Goal: Information Seeking & Learning: Learn about a topic

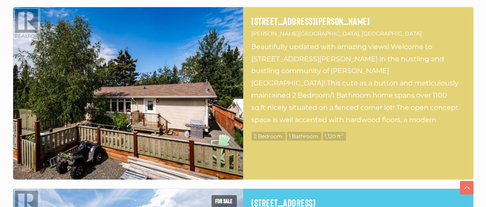
scroll to position [296, 0]
click at [218, 56] on img at bounding box center [128, 93] width 230 height 173
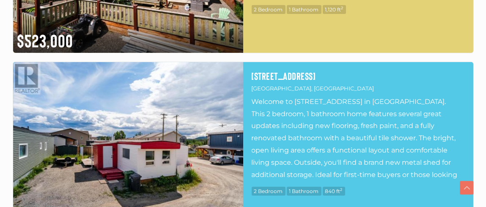
scroll to position [465, 0]
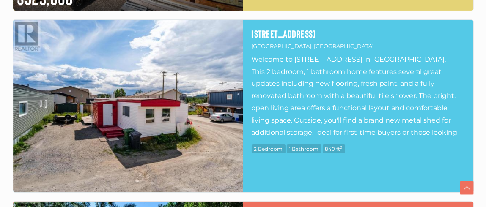
click at [159, 121] on img at bounding box center [128, 106] width 230 height 173
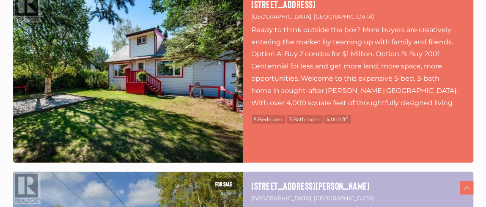
scroll to position [634, 0]
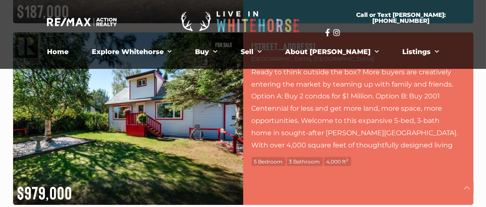
click at [285, 110] on p "Ready to think outside the box? More buyers are creatively entering the market …" at bounding box center [358, 108] width 213 height 85
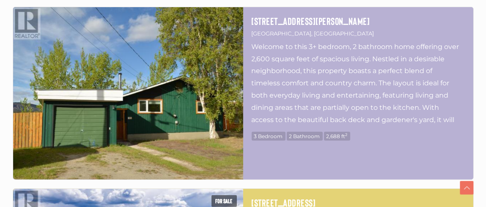
scroll to position [846, 0]
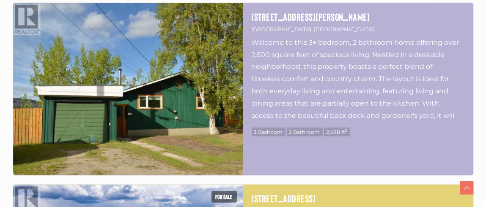
click at [170, 123] on img at bounding box center [128, 89] width 230 height 173
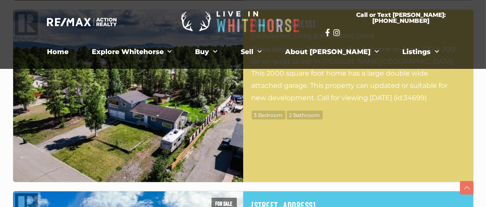
scroll to position [1015, 0]
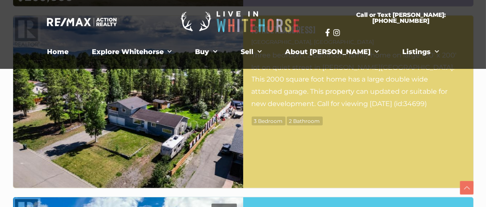
click at [132, 103] on img at bounding box center [128, 102] width 230 height 173
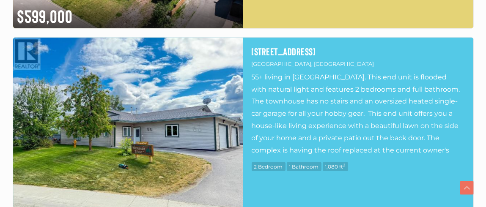
scroll to position [1185, 0]
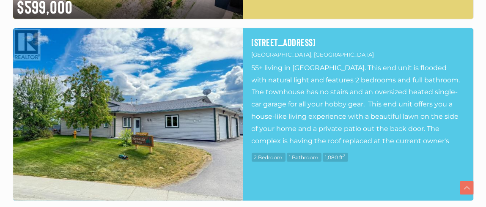
click at [128, 95] on img at bounding box center [128, 114] width 230 height 173
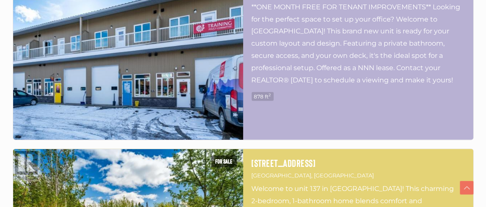
scroll to position [1735, 0]
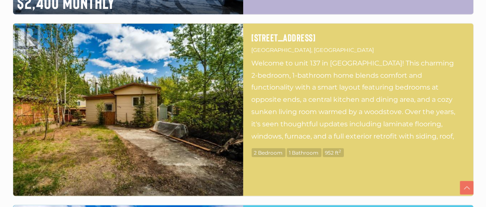
click at [176, 113] on img at bounding box center [128, 110] width 230 height 173
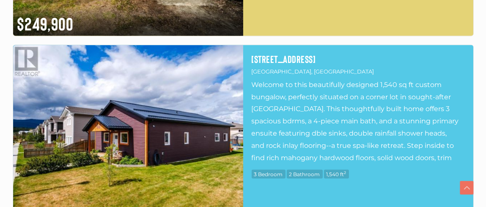
scroll to position [1946, 0]
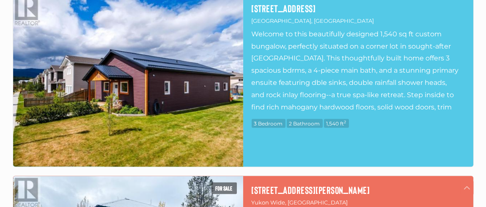
click at [170, 80] on img at bounding box center [128, 80] width 230 height 173
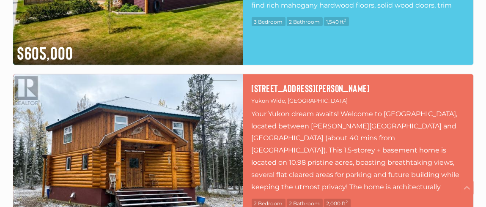
scroll to position [2073, 0]
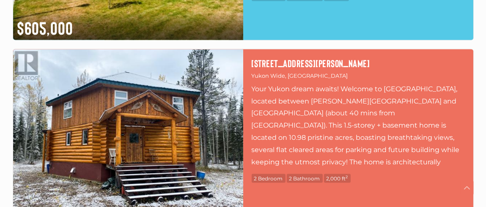
click at [238, 133] on img at bounding box center [128, 136] width 230 height 173
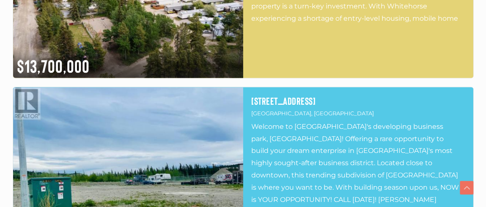
scroll to position [2497, 0]
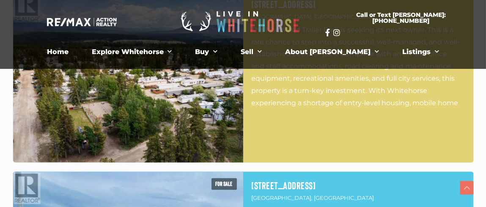
click at [171, 131] on img at bounding box center [128, 76] width 230 height 173
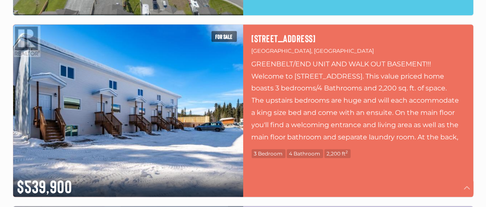
scroll to position [3555, 0]
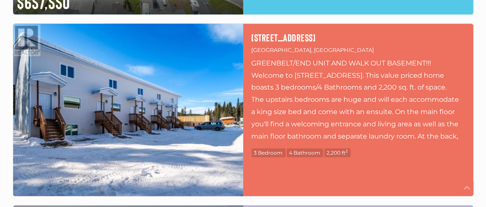
click at [120, 109] on img at bounding box center [128, 110] width 230 height 173
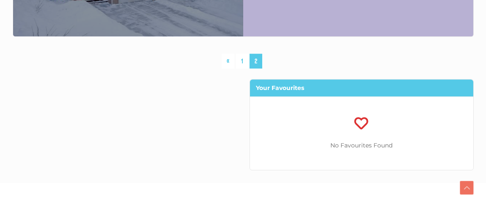
scroll to position [3936, 0]
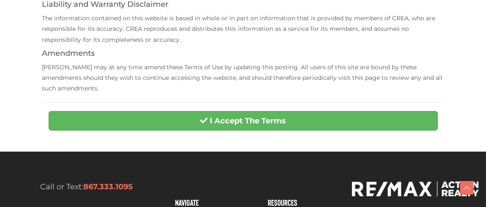
scroll to position [338, 0]
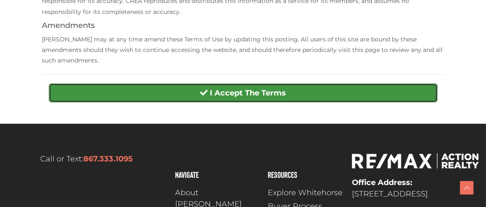
click at [188, 83] on button "I Accept The Terms" at bounding box center [243, 92] width 389 height 19
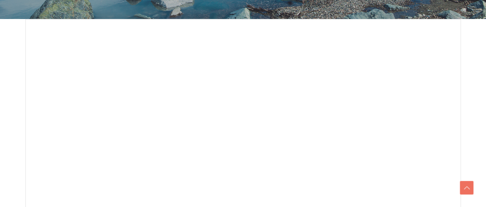
scroll to position [254, 0]
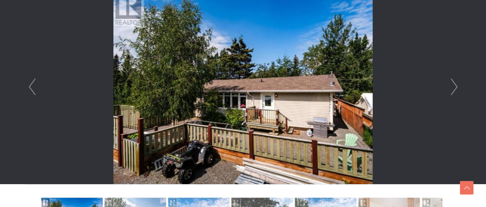
click at [454, 87] on link "Next" at bounding box center [454, 87] width 13 height 195
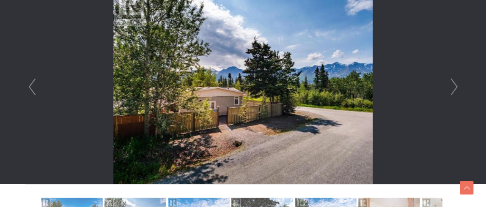
click at [454, 87] on link "Next" at bounding box center [454, 87] width 13 height 195
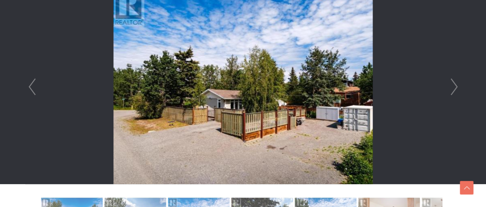
click at [454, 87] on link "Next" at bounding box center [454, 87] width 13 height 195
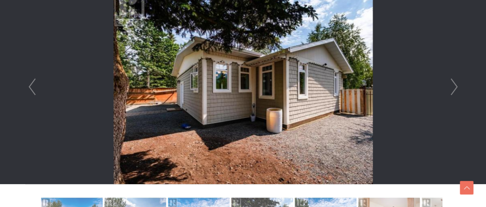
click at [454, 88] on link "Next" at bounding box center [454, 87] width 13 height 195
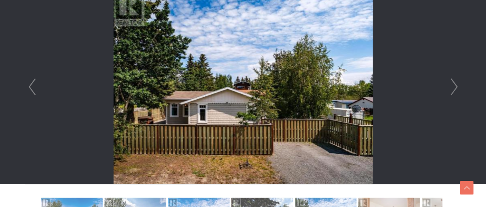
click at [454, 88] on link "Next" at bounding box center [454, 87] width 13 height 195
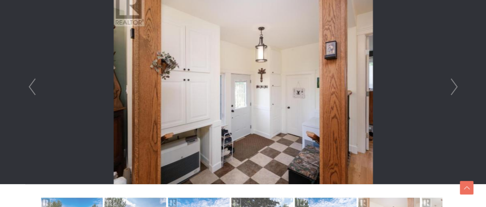
click at [454, 88] on link "Next" at bounding box center [454, 87] width 13 height 195
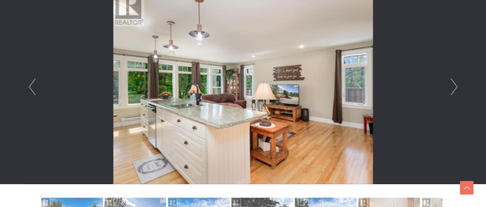
click at [454, 88] on link "Next" at bounding box center [454, 87] width 13 height 195
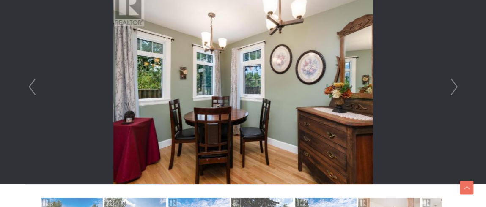
click at [454, 88] on link "Next" at bounding box center [454, 87] width 13 height 195
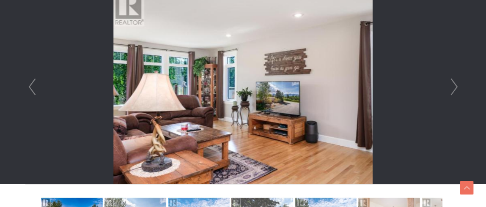
click at [455, 89] on link "Next" at bounding box center [454, 87] width 13 height 195
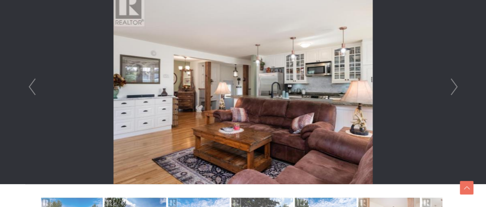
click at [455, 89] on link "Next" at bounding box center [454, 87] width 13 height 195
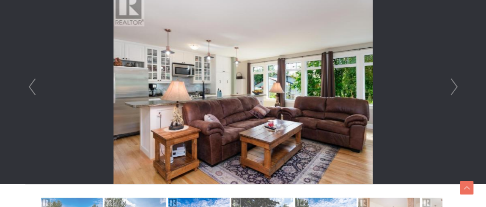
click at [458, 88] on link "Next" at bounding box center [454, 87] width 13 height 195
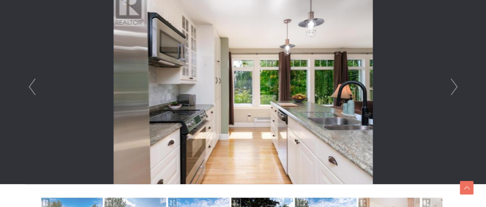
click at [458, 88] on link "Next" at bounding box center [454, 87] width 13 height 195
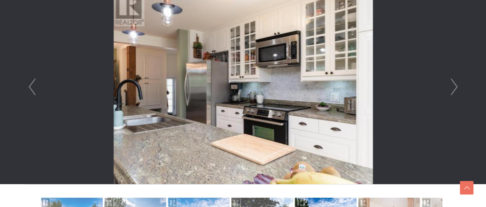
click at [458, 89] on link "Next" at bounding box center [454, 87] width 13 height 195
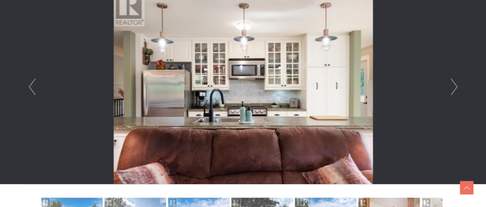
click at [460, 88] on link "Next" at bounding box center [454, 87] width 13 height 195
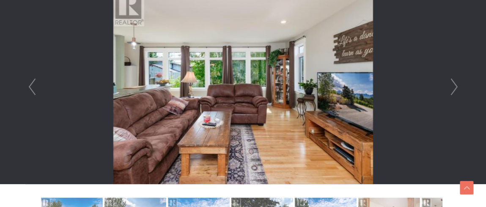
click at [460, 87] on link "Next" at bounding box center [454, 87] width 13 height 195
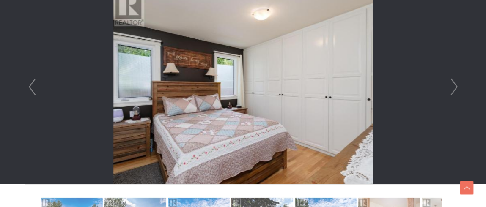
click at [459, 84] on link "Next" at bounding box center [454, 87] width 13 height 195
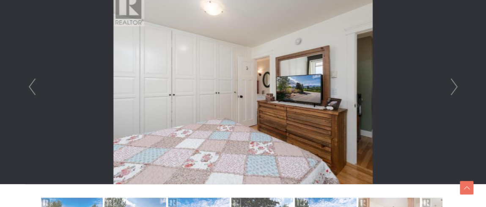
click at [460, 83] on link "Next" at bounding box center [454, 87] width 13 height 195
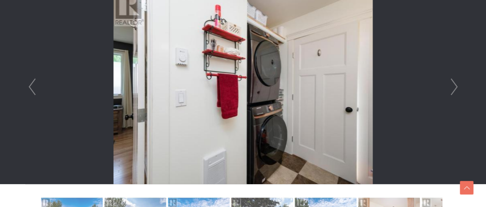
click at [460, 83] on link "Next" at bounding box center [454, 87] width 13 height 195
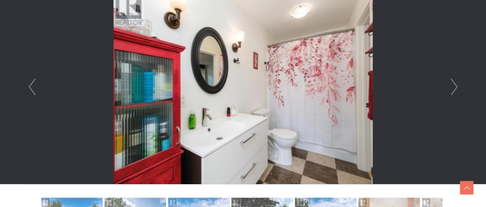
click at [461, 83] on div at bounding box center [243, 87] width 435 height 195
click at [455, 87] on link "Next" at bounding box center [454, 87] width 13 height 195
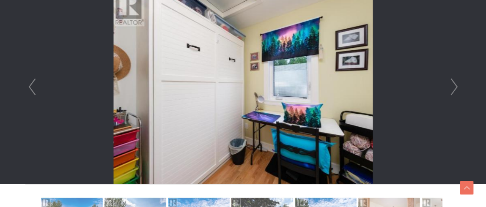
click at [457, 84] on link "Next" at bounding box center [454, 87] width 13 height 195
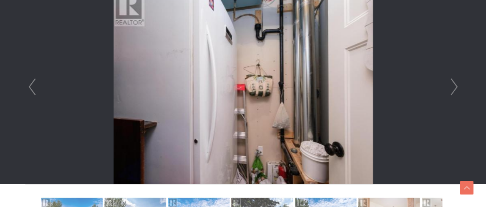
click at [454, 83] on link "Next" at bounding box center [454, 87] width 13 height 195
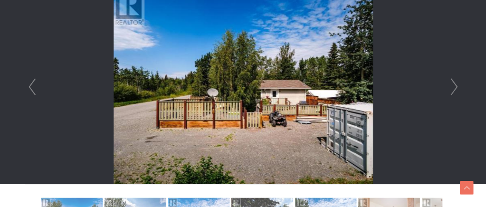
click at [454, 83] on link "Next" at bounding box center [454, 87] width 13 height 195
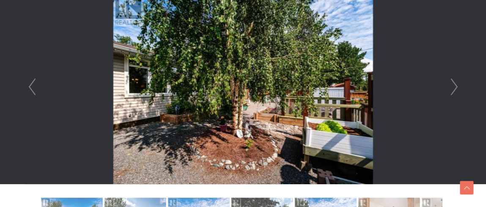
click at [453, 81] on link "Next" at bounding box center [454, 87] width 13 height 195
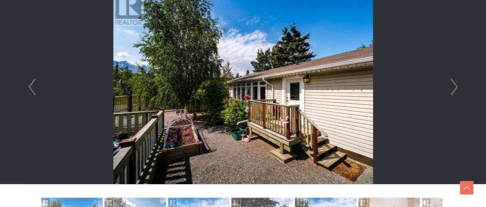
click at [453, 81] on link "Next" at bounding box center [454, 87] width 13 height 195
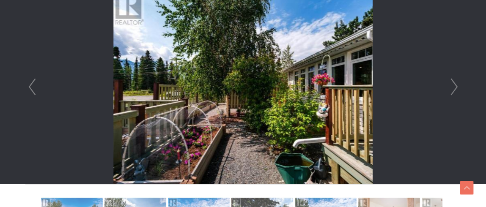
click at [453, 81] on link "Next" at bounding box center [454, 87] width 13 height 195
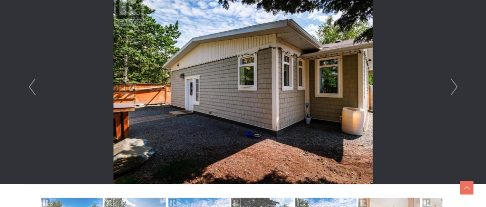
click at [453, 80] on link "Next" at bounding box center [454, 87] width 13 height 195
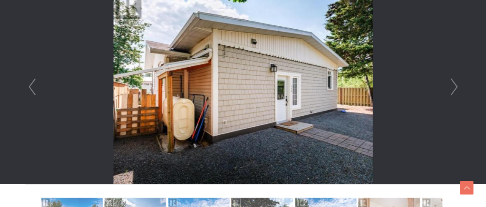
click at [452, 80] on link "Next" at bounding box center [454, 87] width 13 height 195
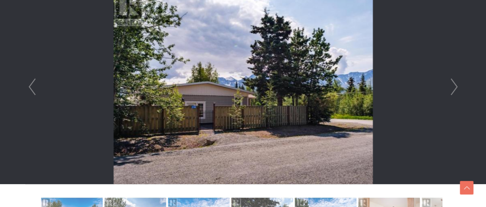
click at [452, 80] on link "Next" at bounding box center [454, 87] width 13 height 195
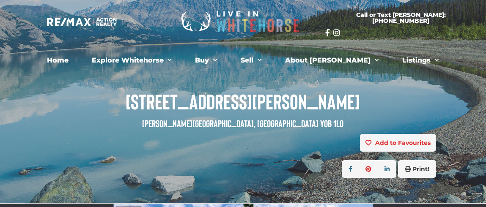
scroll to position [0, 0]
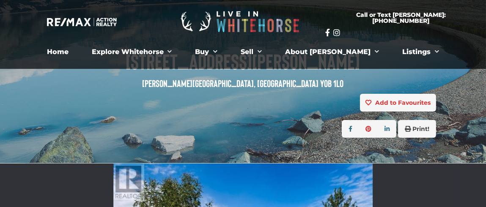
scroll to position [42, 0]
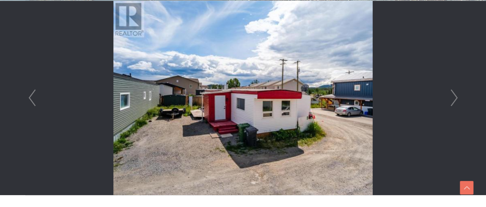
scroll to position [254, 0]
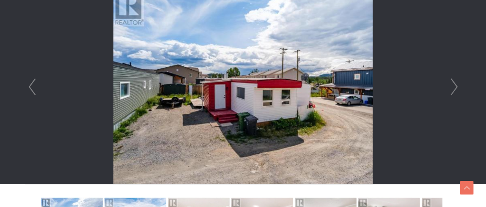
click at [452, 82] on link "Next" at bounding box center [454, 87] width 13 height 195
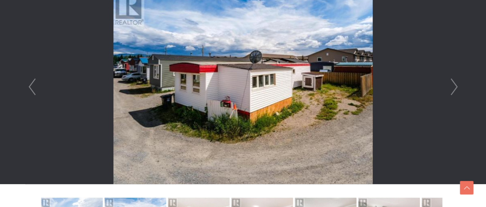
click at [451, 83] on link "Next" at bounding box center [454, 87] width 13 height 195
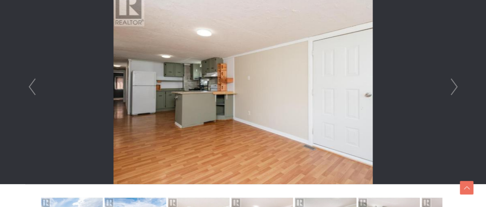
click at [451, 83] on link "Next" at bounding box center [454, 87] width 13 height 195
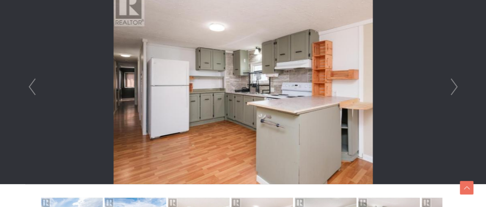
click at [455, 87] on link "Next" at bounding box center [454, 87] width 13 height 195
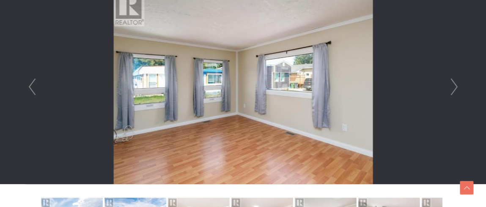
click at [454, 90] on link "Next" at bounding box center [454, 87] width 13 height 195
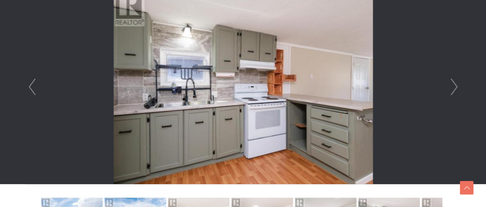
click at [455, 90] on link "Next" at bounding box center [454, 87] width 13 height 195
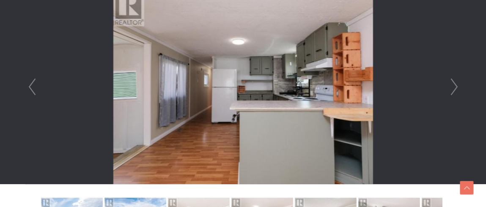
click at [455, 90] on link "Next" at bounding box center [454, 87] width 13 height 195
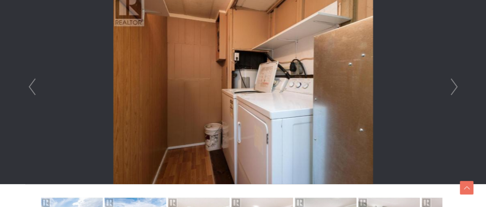
click at [455, 90] on link "Next" at bounding box center [454, 87] width 13 height 195
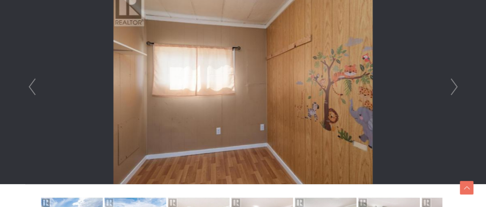
click at [455, 90] on link "Next" at bounding box center [454, 87] width 13 height 195
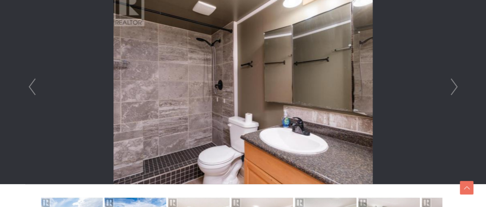
click at [455, 90] on link "Next" at bounding box center [454, 87] width 13 height 195
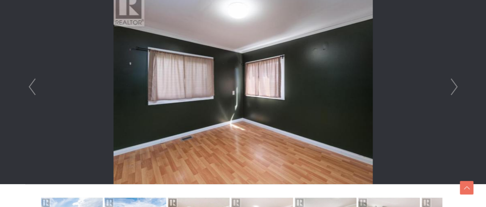
click at [455, 90] on link "Next" at bounding box center [454, 87] width 13 height 195
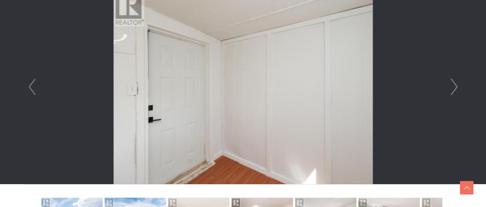
click at [455, 90] on link "Next" at bounding box center [454, 87] width 13 height 195
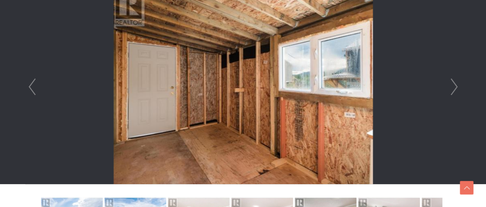
click at [455, 90] on link "Next" at bounding box center [454, 87] width 13 height 195
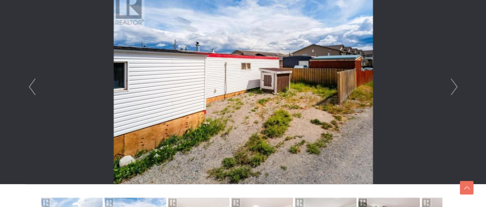
click at [455, 90] on link "Next" at bounding box center [454, 87] width 13 height 195
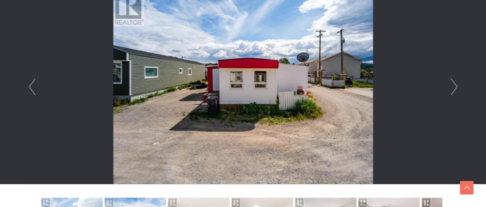
click at [455, 90] on link "Next" at bounding box center [454, 87] width 13 height 195
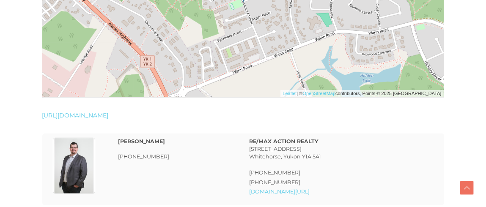
scroll to position [1312, 0]
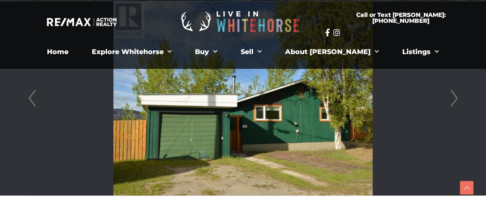
scroll to position [254, 0]
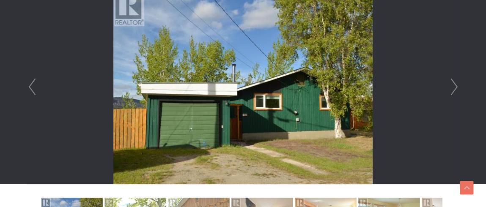
click at [451, 87] on link "Next" at bounding box center [454, 87] width 13 height 195
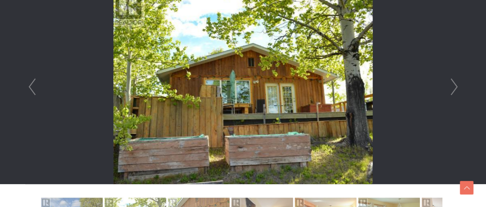
click at [450, 87] on link "Next" at bounding box center [454, 87] width 13 height 195
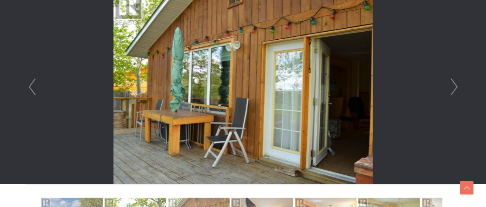
click at [450, 87] on link "Next" at bounding box center [454, 87] width 13 height 195
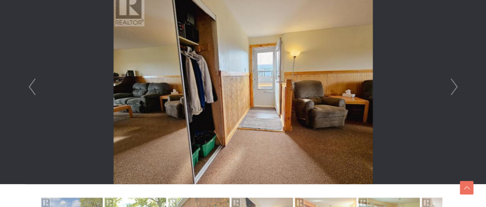
click at [450, 87] on link "Next" at bounding box center [454, 87] width 13 height 195
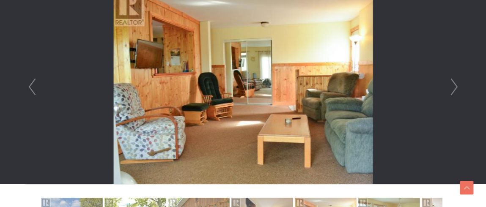
click at [450, 87] on link "Next" at bounding box center [454, 87] width 13 height 195
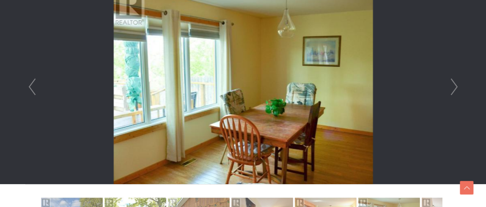
click at [450, 87] on link "Next" at bounding box center [454, 87] width 13 height 195
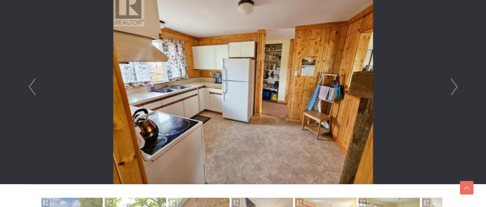
click at [450, 87] on link "Next" at bounding box center [454, 87] width 13 height 195
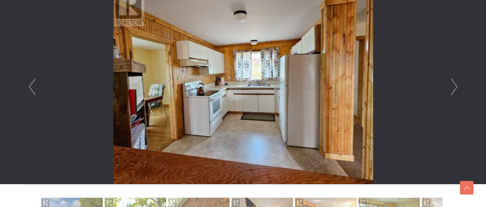
click at [450, 87] on link "Next" at bounding box center [454, 87] width 13 height 195
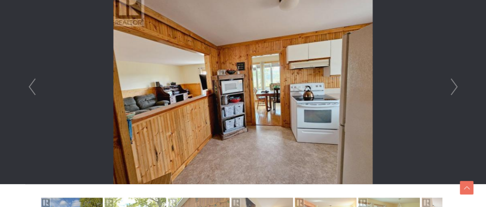
click at [450, 87] on link "Next" at bounding box center [454, 87] width 13 height 195
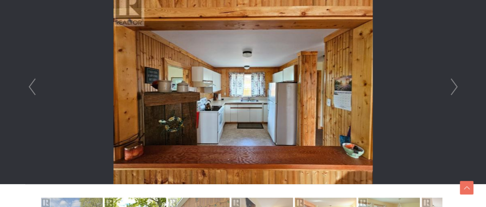
click at [450, 87] on link "Next" at bounding box center [454, 87] width 13 height 195
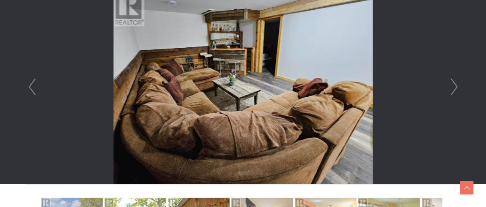
click at [450, 87] on link "Next" at bounding box center [454, 87] width 13 height 195
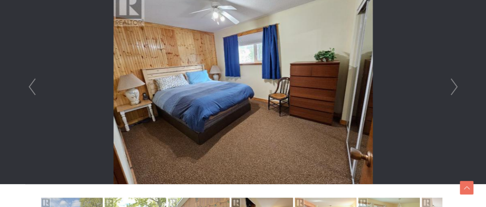
click at [450, 87] on link "Next" at bounding box center [454, 87] width 13 height 195
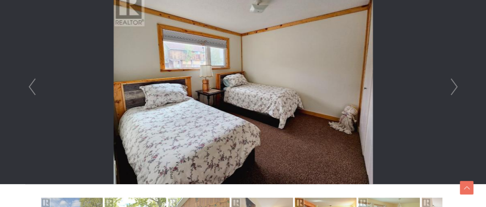
click at [450, 87] on link "Next" at bounding box center [454, 87] width 13 height 195
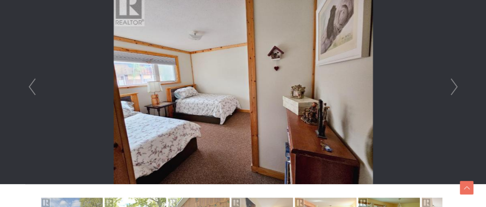
click at [450, 86] on link "Next" at bounding box center [454, 87] width 13 height 195
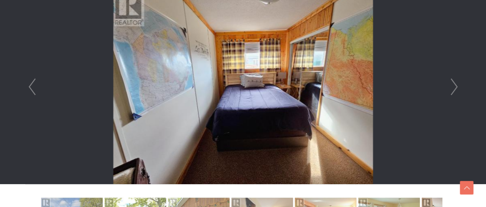
click at [450, 86] on link "Next" at bounding box center [454, 87] width 13 height 195
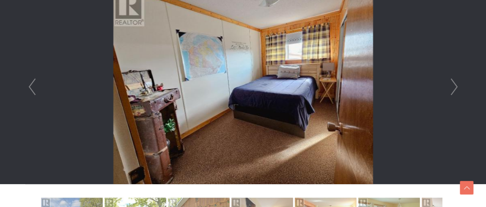
click at [450, 86] on link "Next" at bounding box center [454, 87] width 13 height 195
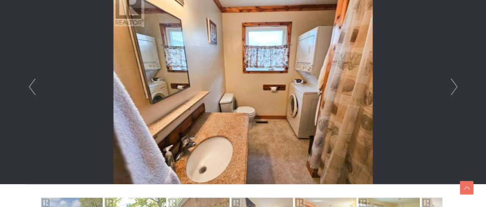
click at [450, 86] on link "Next" at bounding box center [454, 87] width 13 height 195
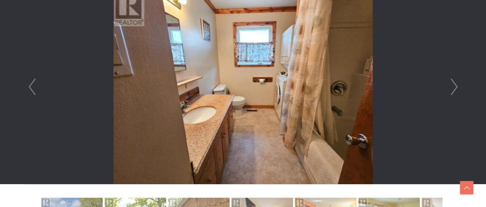
click at [450, 86] on link "Next" at bounding box center [454, 87] width 13 height 195
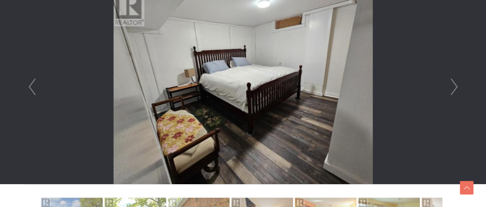
click at [450, 86] on link "Next" at bounding box center [454, 87] width 13 height 195
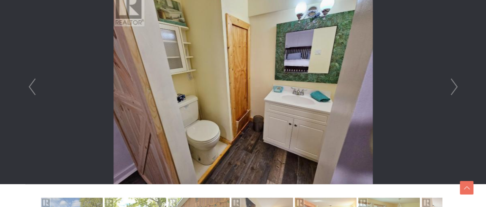
click at [450, 86] on link "Next" at bounding box center [454, 87] width 13 height 195
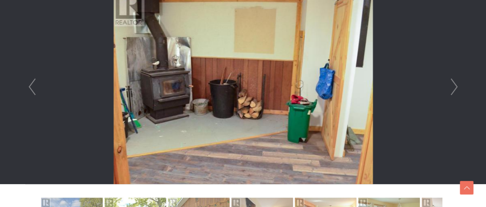
click at [450, 86] on link "Next" at bounding box center [454, 87] width 13 height 195
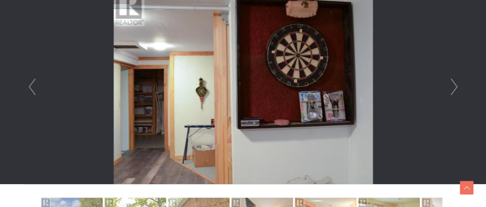
click at [450, 86] on link "Next" at bounding box center [454, 87] width 13 height 195
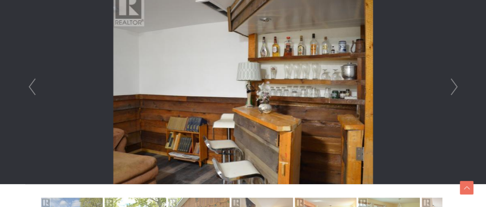
click at [450, 86] on link "Next" at bounding box center [454, 87] width 13 height 195
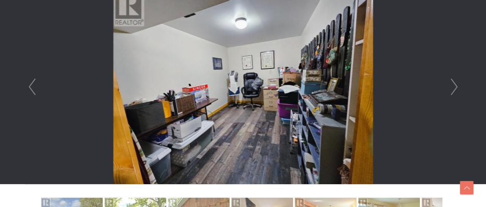
click at [450, 86] on link "Next" at bounding box center [454, 87] width 13 height 195
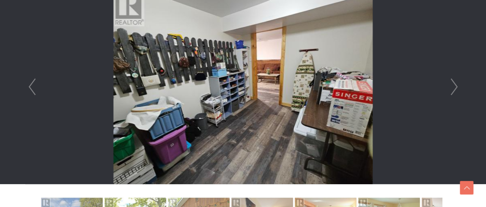
click at [450, 86] on link "Next" at bounding box center [454, 87] width 13 height 195
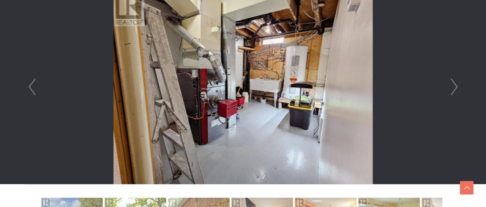
click at [450, 85] on link "Next" at bounding box center [454, 87] width 13 height 195
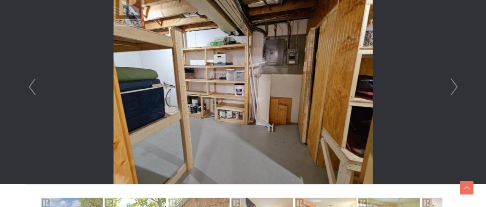
click at [450, 85] on link "Next" at bounding box center [454, 87] width 13 height 195
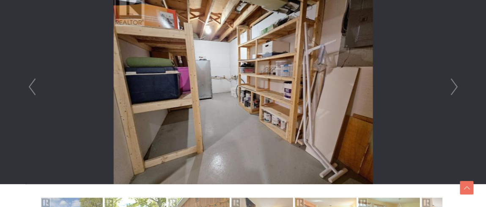
click at [450, 85] on link "Next" at bounding box center [454, 87] width 13 height 195
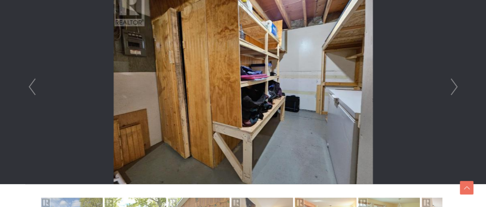
click at [450, 85] on link "Next" at bounding box center [454, 87] width 13 height 195
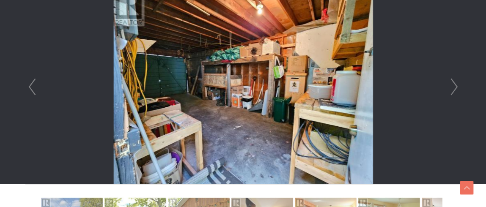
click at [449, 85] on link "Next" at bounding box center [454, 87] width 13 height 195
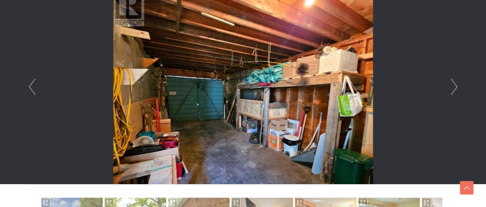
click at [449, 85] on link "Next" at bounding box center [454, 87] width 13 height 195
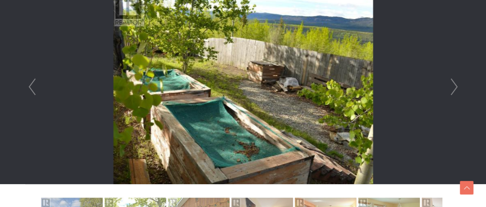
click at [448, 85] on link "Next" at bounding box center [454, 87] width 13 height 195
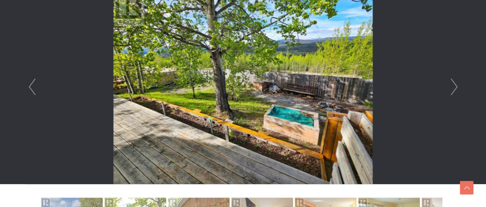
click at [448, 85] on link "Next" at bounding box center [454, 87] width 13 height 195
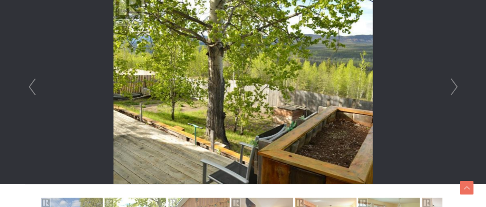
click at [448, 85] on link "Next" at bounding box center [454, 87] width 13 height 195
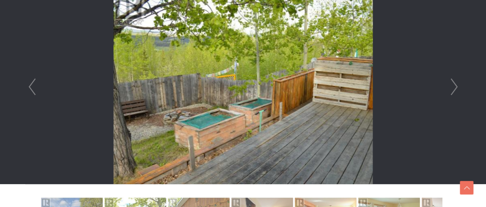
click at [448, 85] on link "Next" at bounding box center [454, 87] width 13 height 195
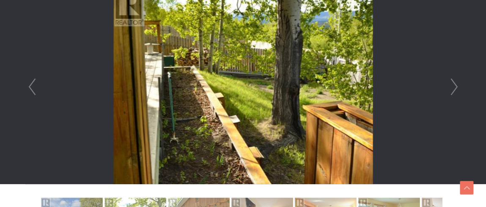
click at [448, 85] on link "Next" at bounding box center [454, 87] width 13 height 195
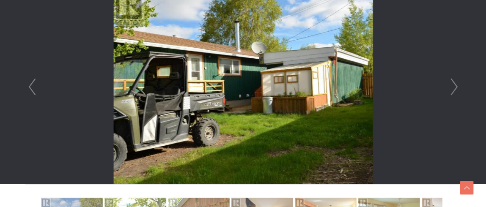
click at [448, 85] on link "Next" at bounding box center [454, 87] width 13 height 195
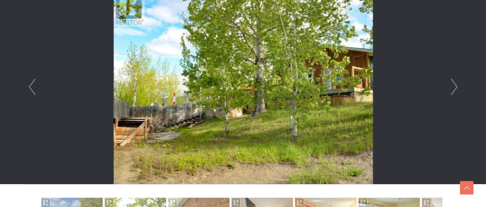
click at [448, 85] on link "Next" at bounding box center [454, 87] width 13 height 195
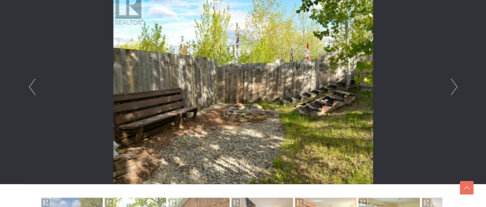
click at [448, 85] on link "Next" at bounding box center [454, 87] width 13 height 195
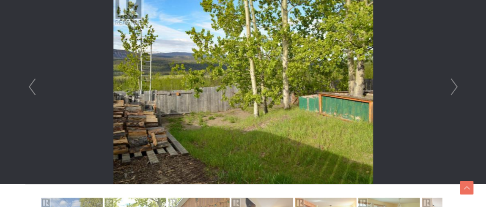
click at [448, 85] on link "Next" at bounding box center [454, 87] width 13 height 195
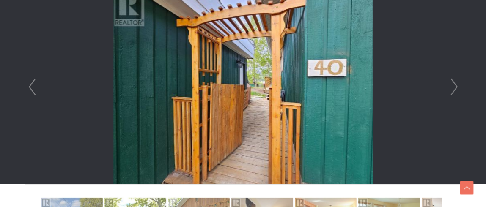
click at [448, 85] on link "Next" at bounding box center [454, 87] width 13 height 195
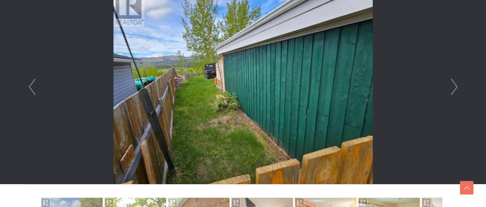
click at [448, 85] on div "Prev Next" at bounding box center [243, 87] width 435 height 195
click at [447, 85] on li at bounding box center [244, 87] width 436 height 195
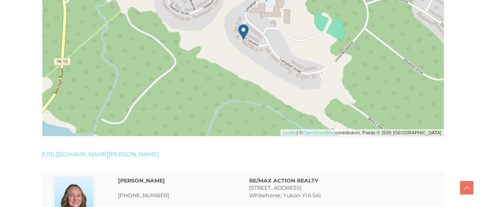
scroll to position [1820, 0]
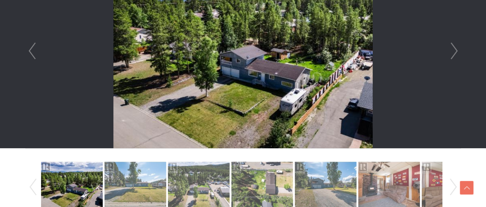
scroll to position [247, 0]
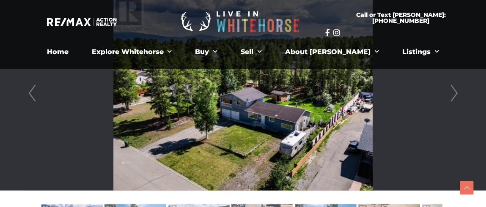
click at [455, 101] on link "Next" at bounding box center [454, 93] width 13 height 195
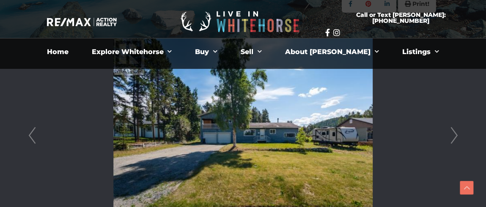
scroll to position [163, 0]
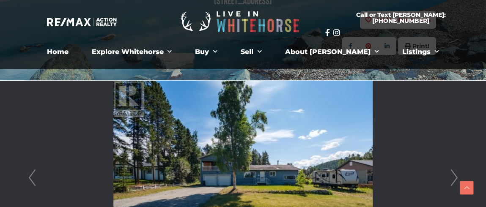
click at [458, 170] on link "Next" at bounding box center [454, 178] width 13 height 195
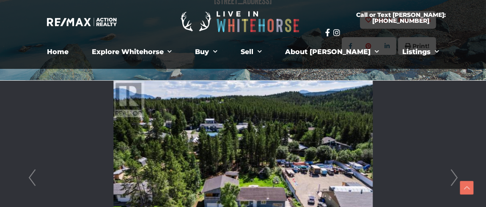
click at [458, 170] on link "Next" at bounding box center [454, 178] width 13 height 195
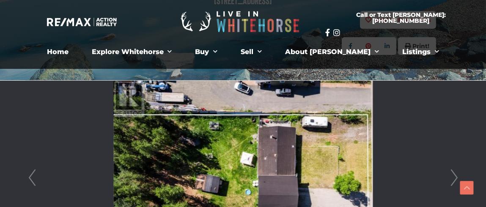
click at [457, 168] on link "Next" at bounding box center [454, 178] width 13 height 195
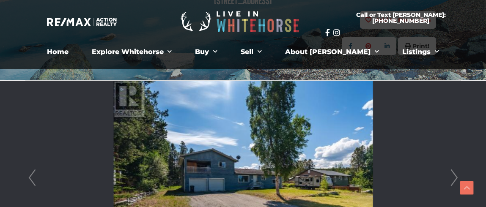
click at [455, 167] on link "Next" at bounding box center [454, 178] width 13 height 195
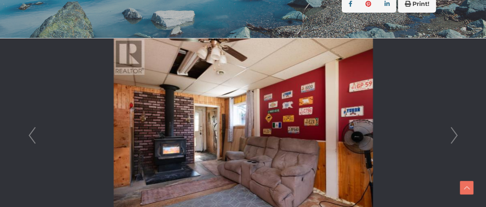
scroll to position [247, 0]
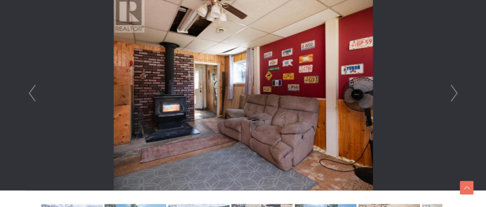
click at [461, 97] on div at bounding box center [243, 93] width 435 height 195
click at [456, 96] on link "Next" at bounding box center [454, 93] width 13 height 195
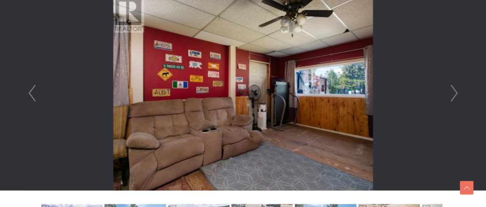
click at [451, 95] on link "Next" at bounding box center [454, 93] width 13 height 195
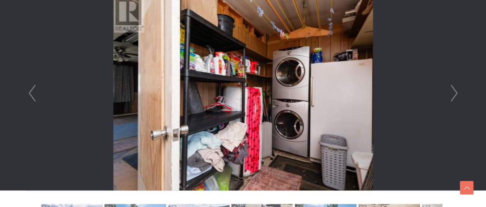
click at [451, 95] on link "Next" at bounding box center [454, 93] width 13 height 195
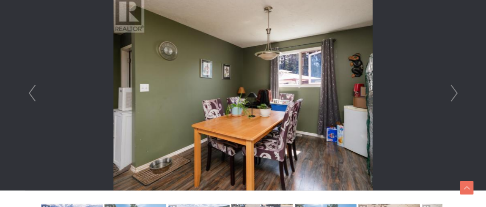
click at [450, 95] on link "Next" at bounding box center [454, 93] width 13 height 195
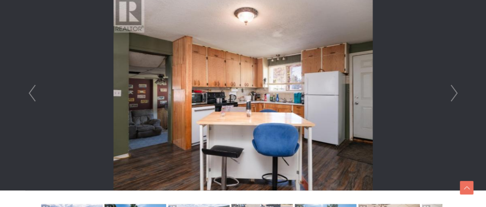
click at [451, 95] on link "Next" at bounding box center [454, 93] width 13 height 195
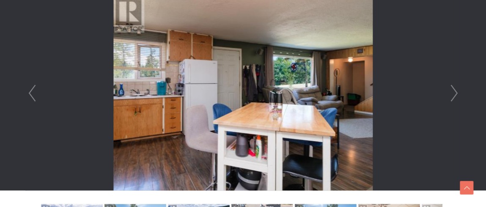
click at [451, 94] on link "Next" at bounding box center [454, 93] width 13 height 195
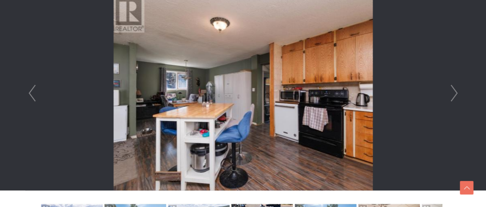
click at [450, 94] on link "Next" at bounding box center [454, 93] width 13 height 195
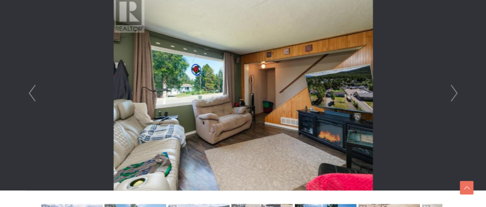
click at [450, 94] on link "Next" at bounding box center [454, 93] width 13 height 195
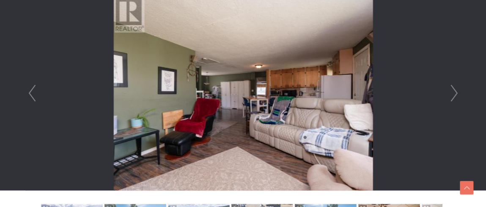
click at [450, 94] on link "Next" at bounding box center [454, 93] width 13 height 195
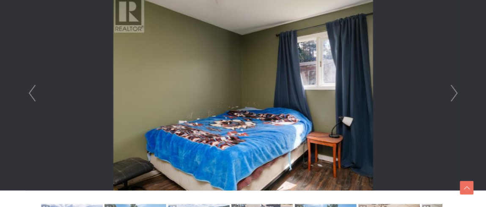
click at [450, 94] on link "Next" at bounding box center [454, 93] width 13 height 195
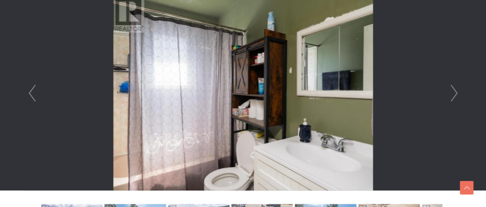
click at [450, 91] on link "Next" at bounding box center [454, 93] width 13 height 195
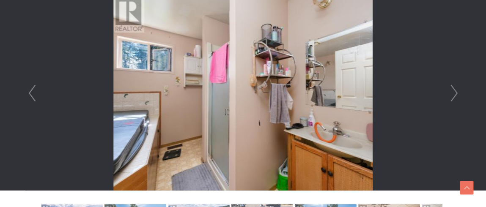
click at [450, 89] on link "Next" at bounding box center [454, 93] width 13 height 195
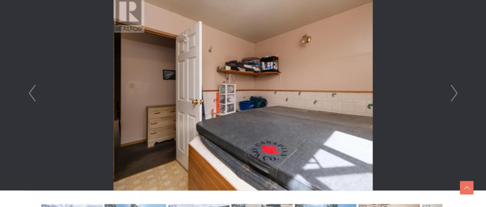
click at [450, 89] on link "Next" at bounding box center [454, 93] width 13 height 195
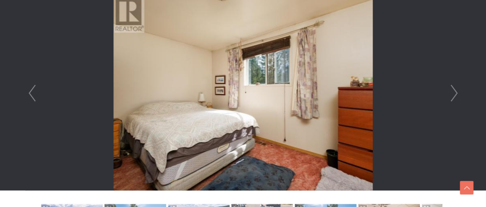
click at [450, 92] on link "Next" at bounding box center [454, 93] width 13 height 195
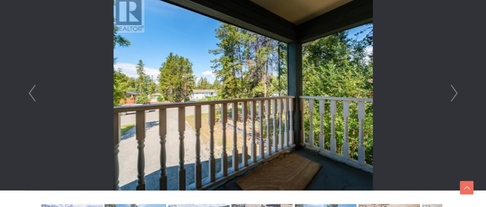
click at [450, 91] on link "Next" at bounding box center [454, 93] width 13 height 195
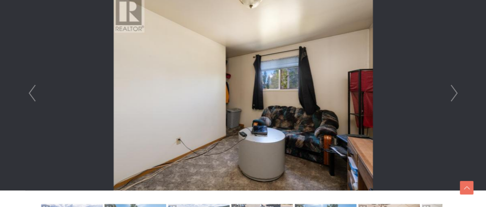
click at [450, 91] on link "Next" at bounding box center [454, 93] width 13 height 195
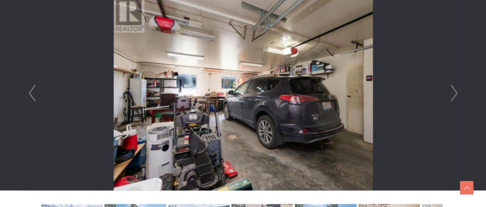
click at [450, 92] on link "Next" at bounding box center [454, 93] width 13 height 195
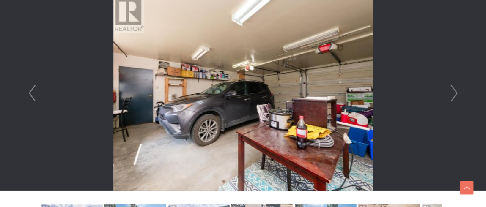
click at [449, 91] on link "Next" at bounding box center [454, 93] width 13 height 195
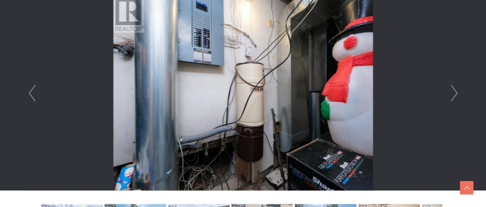
click at [449, 91] on link "Next" at bounding box center [454, 93] width 13 height 195
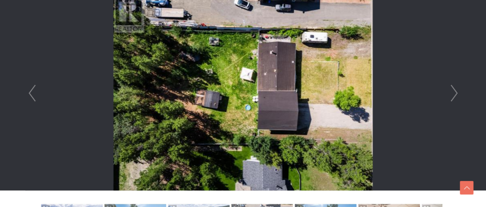
click at [449, 92] on link "Next" at bounding box center [454, 93] width 13 height 195
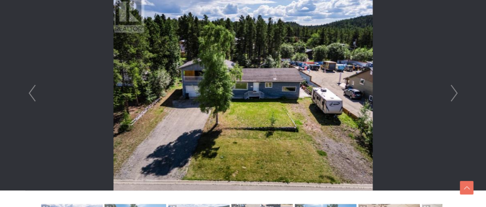
click at [449, 93] on link "Next" at bounding box center [454, 93] width 13 height 195
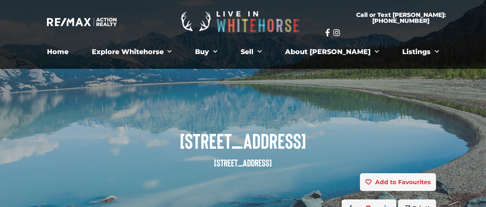
scroll to position [42, 0]
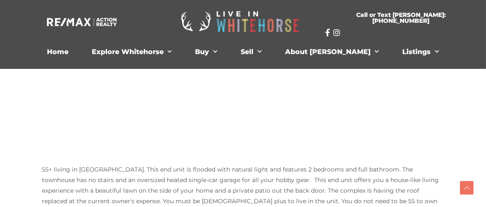
scroll to position [543, 0]
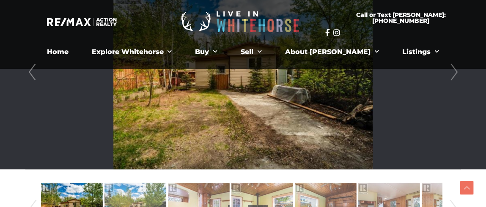
scroll to position [211, 0]
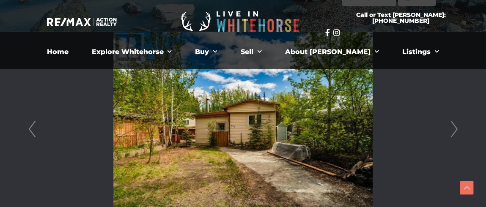
click at [455, 128] on link "Next" at bounding box center [454, 129] width 13 height 195
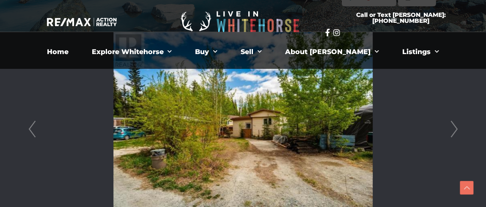
click at [447, 132] on li at bounding box center [244, 129] width 436 height 195
click at [453, 126] on link "Next" at bounding box center [454, 129] width 13 height 195
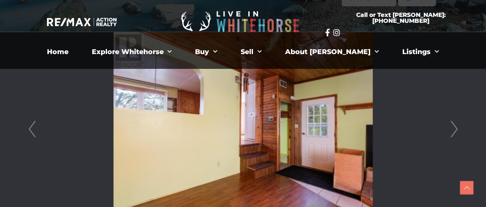
click at [454, 127] on link "Next" at bounding box center [454, 129] width 13 height 195
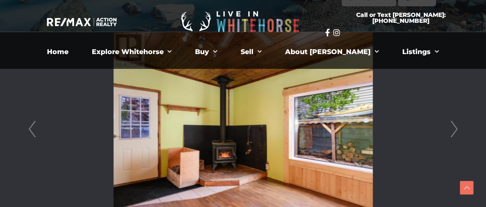
click at [454, 127] on link "Next" at bounding box center [454, 129] width 13 height 195
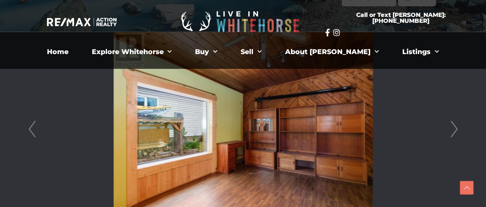
click at [454, 128] on link "Next" at bounding box center [454, 129] width 13 height 195
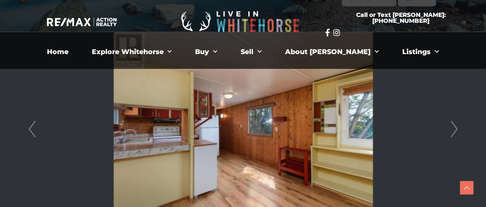
click at [454, 129] on link "Next" at bounding box center [454, 129] width 13 height 195
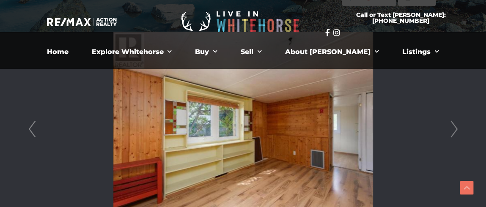
click at [454, 129] on link "Next" at bounding box center [454, 129] width 13 height 195
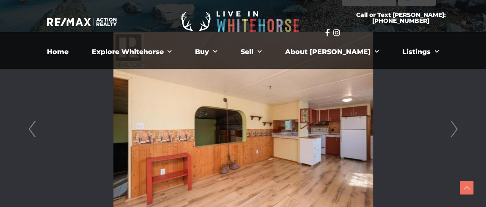
click at [454, 129] on link "Next" at bounding box center [454, 129] width 13 height 195
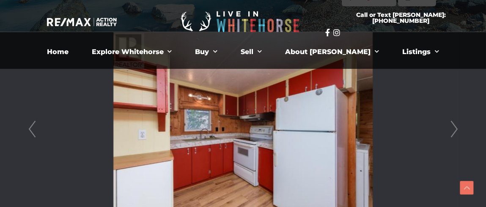
click at [454, 129] on link "Next" at bounding box center [454, 129] width 13 height 195
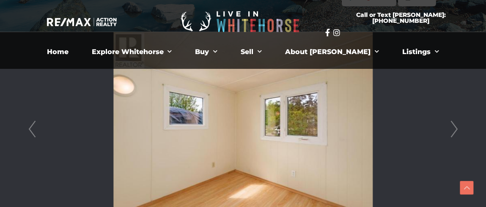
click at [454, 130] on link "Next" at bounding box center [454, 129] width 13 height 195
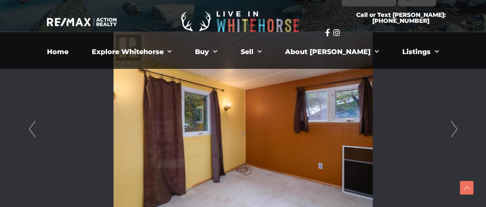
click at [455, 134] on link "Next" at bounding box center [454, 129] width 13 height 195
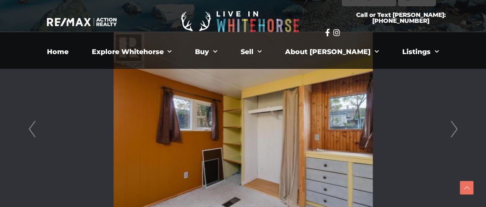
click at [455, 134] on link "Next" at bounding box center [454, 129] width 13 height 195
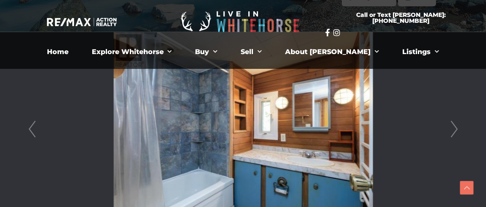
click at [455, 134] on link "Next" at bounding box center [454, 129] width 13 height 195
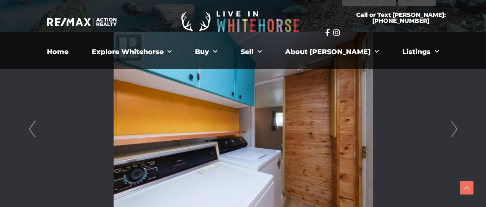
click at [455, 134] on link "Next" at bounding box center [454, 129] width 13 height 195
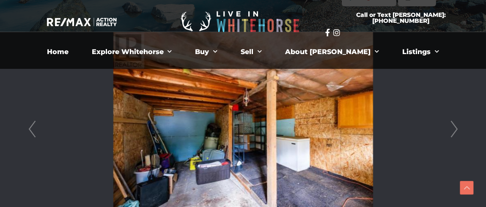
click at [456, 134] on link "Next" at bounding box center [454, 129] width 13 height 195
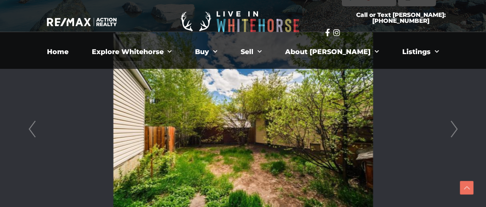
click at [456, 135] on link "Next" at bounding box center [454, 129] width 13 height 195
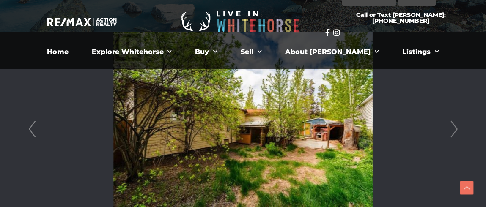
click at [456, 135] on link "Next" at bounding box center [454, 129] width 13 height 195
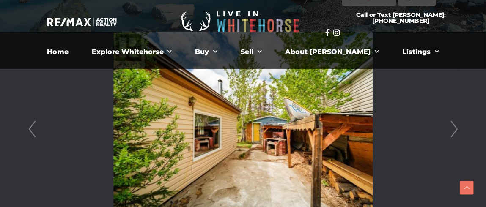
click at [455, 134] on link "Next" at bounding box center [454, 129] width 13 height 195
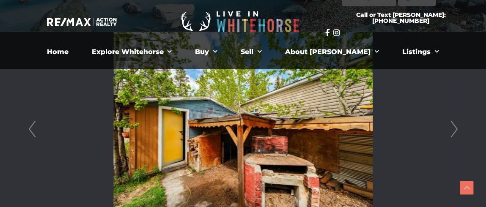
click at [454, 133] on link "Next" at bounding box center [454, 129] width 13 height 195
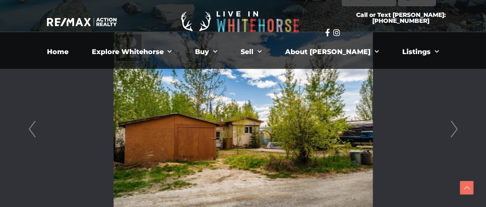
click at [454, 133] on link "Next" at bounding box center [454, 129] width 13 height 195
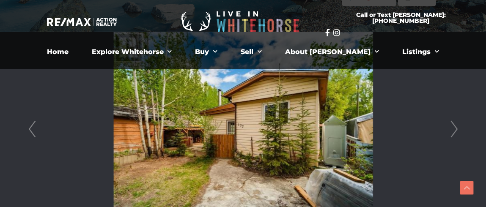
click at [453, 132] on link "Next" at bounding box center [454, 129] width 13 height 195
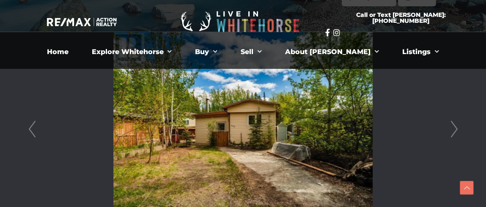
click at [449, 129] on link "Next" at bounding box center [454, 129] width 13 height 195
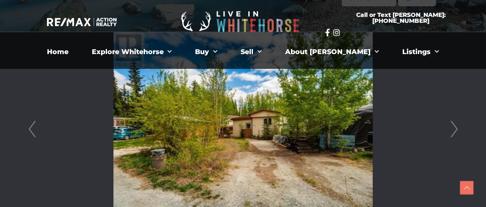
click at [451, 127] on link "Next" at bounding box center [454, 129] width 13 height 195
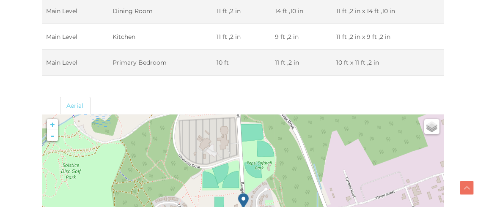
scroll to position [1354, 0]
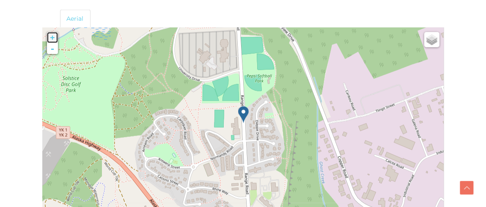
click at [54, 34] on link "+" at bounding box center [52, 37] width 11 height 11
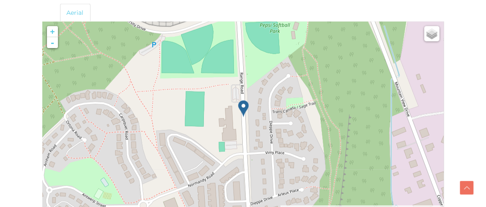
drag, startPoint x: 201, startPoint y: 133, endPoint x: 213, endPoint y: 138, distance: 12.9
click at [43, 22] on div at bounding box center [43, 22] width 0 height 0
click at [51, 43] on link "-" at bounding box center [52, 42] width 11 height 11
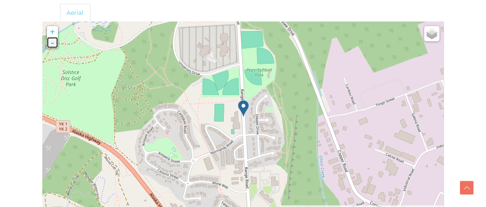
click at [51, 42] on link "-" at bounding box center [52, 42] width 11 height 11
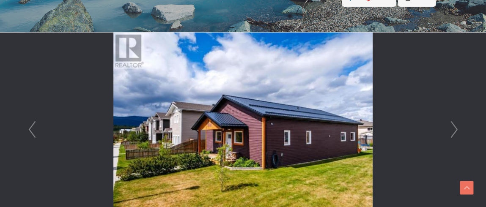
scroll to position [193, 0]
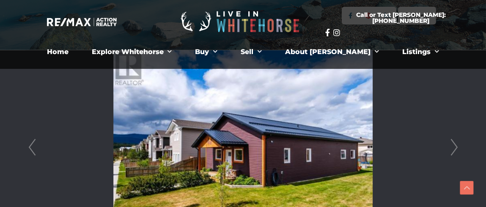
click at [458, 146] on link "Next" at bounding box center [454, 147] width 13 height 195
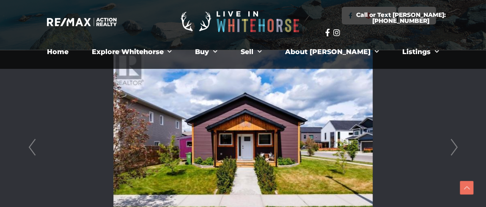
click at [458, 147] on link "Next" at bounding box center [454, 147] width 13 height 195
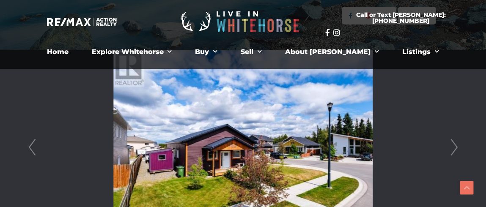
click at [458, 148] on link "Next" at bounding box center [454, 147] width 13 height 195
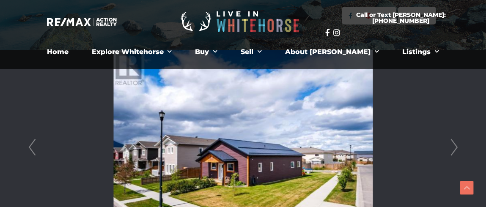
click at [457, 147] on link "Next" at bounding box center [454, 147] width 13 height 195
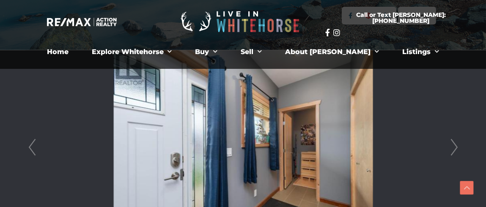
click at [457, 147] on link "Next" at bounding box center [454, 147] width 13 height 195
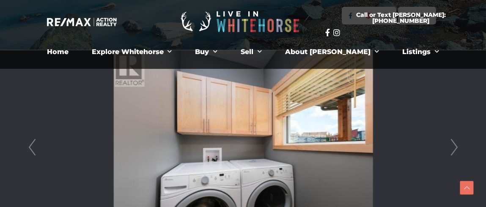
click at [457, 146] on link "Next" at bounding box center [454, 147] width 13 height 195
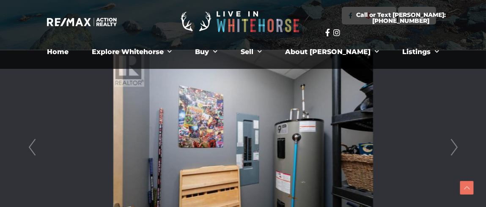
click at [456, 147] on link "Next" at bounding box center [454, 147] width 13 height 195
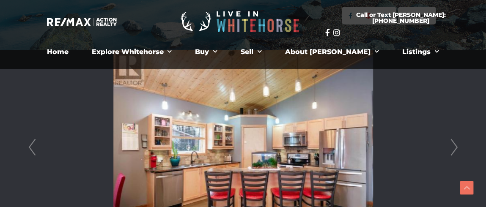
click at [456, 148] on link "Next" at bounding box center [454, 147] width 13 height 195
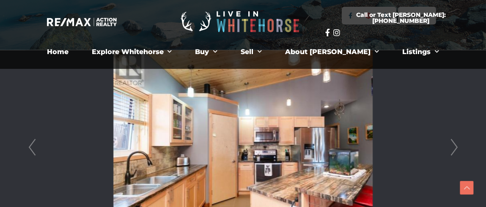
click at [455, 147] on link "Next" at bounding box center [454, 147] width 13 height 195
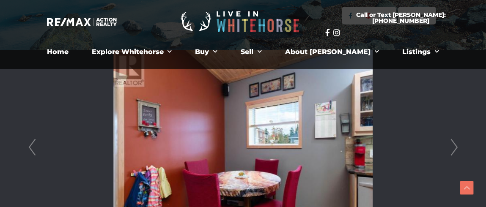
click at [455, 147] on link "Next" at bounding box center [454, 147] width 13 height 195
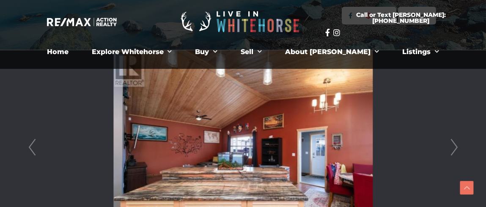
click at [454, 147] on link "Next" at bounding box center [454, 147] width 13 height 195
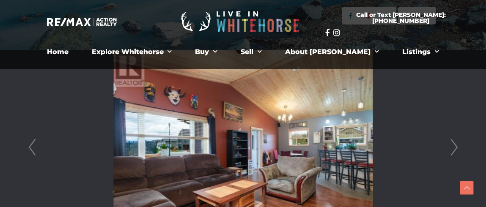
click at [454, 147] on link "Next" at bounding box center [454, 147] width 13 height 195
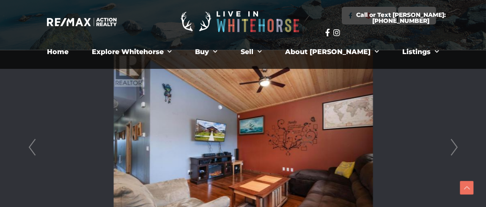
click at [454, 147] on link "Next" at bounding box center [454, 147] width 13 height 195
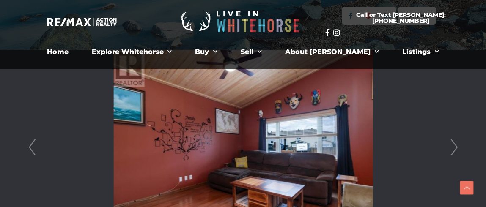
click at [454, 147] on link "Next" at bounding box center [454, 147] width 13 height 195
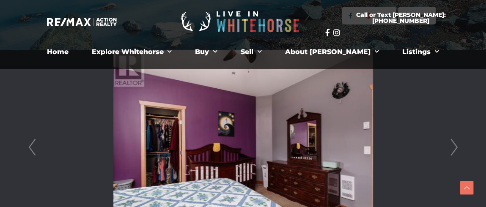
click at [452, 146] on link "Next" at bounding box center [454, 147] width 13 height 195
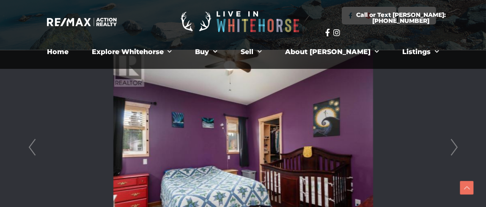
click at [452, 146] on link "Next" at bounding box center [454, 147] width 13 height 195
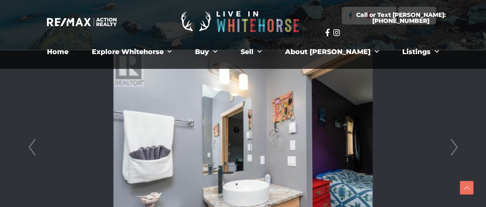
click at [452, 146] on link "Next" at bounding box center [454, 147] width 13 height 195
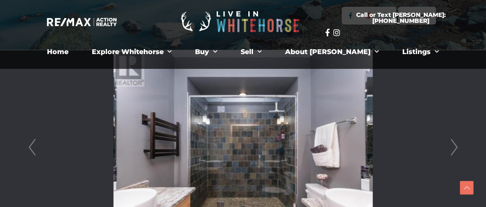
click at [452, 146] on link "Next" at bounding box center [454, 147] width 13 height 195
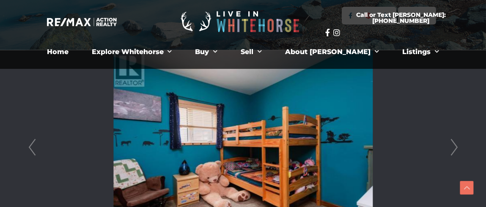
click at [452, 146] on link "Next" at bounding box center [454, 147] width 13 height 195
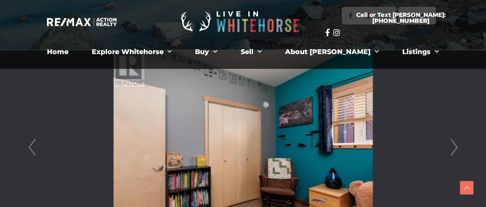
click at [452, 146] on link "Next" at bounding box center [454, 147] width 13 height 195
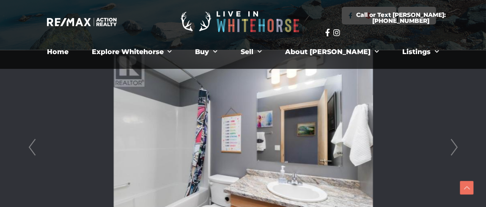
click at [452, 146] on link "Next" at bounding box center [454, 147] width 13 height 195
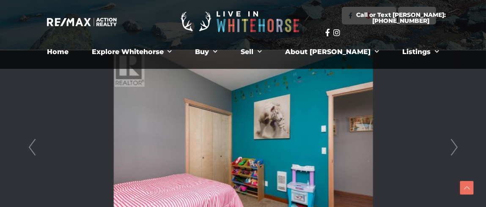
click at [452, 146] on link "Next" at bounding box center [454, 147] width 13 height 195
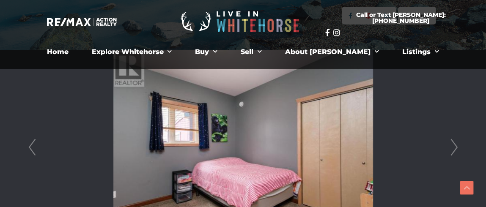
click at [452, 146] on link "Next" at bounding box center [454, 147] width 13 height 195
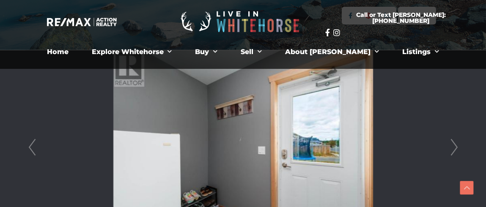
click at [452, 149] on link "Next" at bounding box center [454, 147] width 13 height 195
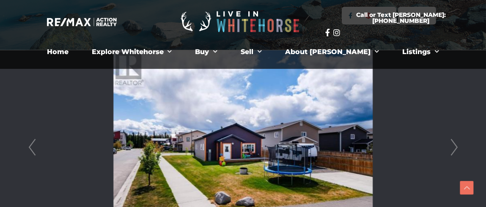
click at [452, 149] on link "Next" at bounding box center [454, 147] width 13 height 195
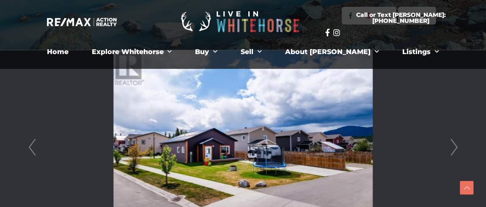
click at [452, 149] on link "Next" at bounding box center [454, 147] width 13 height 195
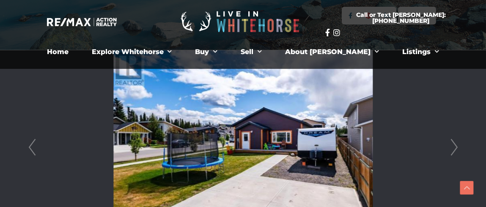
click at [452, 149] on link "Next" at bounding box center [454, 147] width 13 height 195
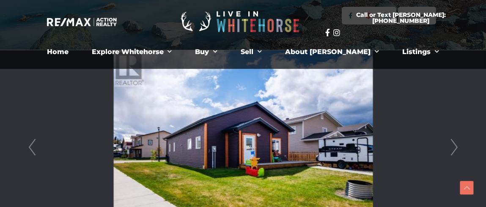
click at [452, 149] on link "Next" at bounding box center [454, 147] width 13 height 195
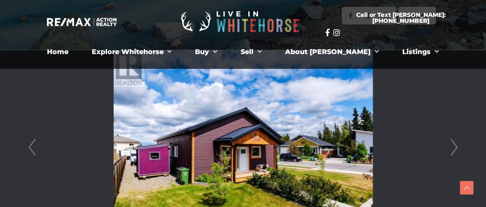
click at [453, 149] on link "Next" at bounding box center [454, 147] width 13 height 195
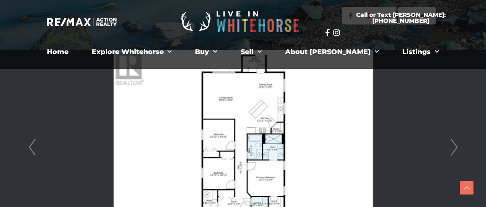
click at [220, 132] on img at bounding box center [242, 147] width 259 height 195
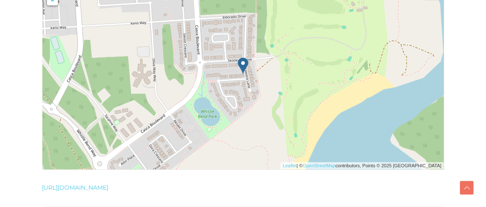
scroll to position [1674, 0]
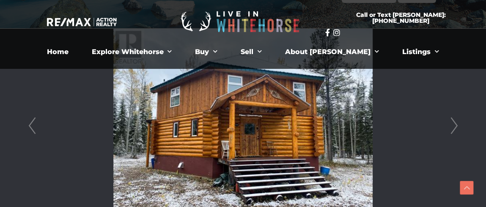
scroll to position [205, 0]
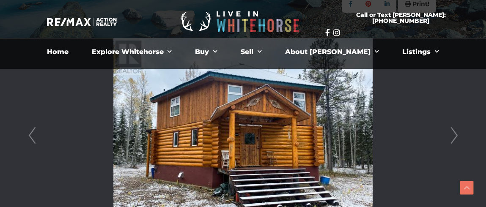
click at [457, 136] on link "Next" at bounding box center [454, 136] width 13 height 195
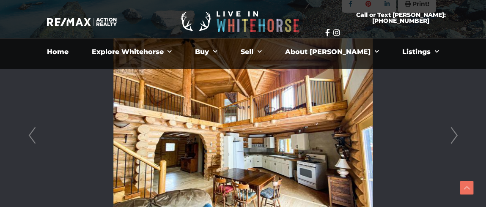
click at [455, 137] on link "Next" at bounding box center [454, 136] width 13 height 195
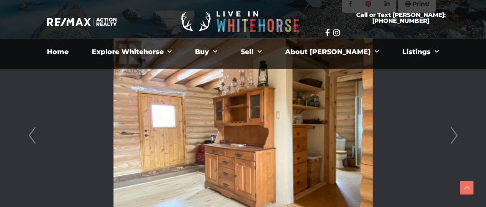
click at [455, 137] on link "Next" at bounding box center [454, 136] width 13 height 195
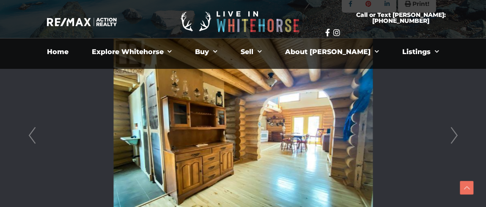
click at [455, 137] on link "Next" at bounding box center [454, 136] width 13 height 195
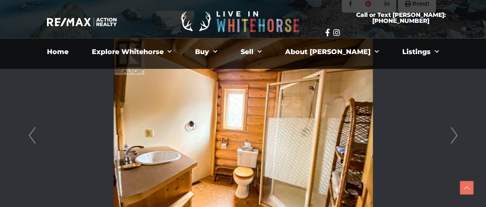
click at [455, 137] on link "Next" at bounding box center [454, 136] width 13 height 195
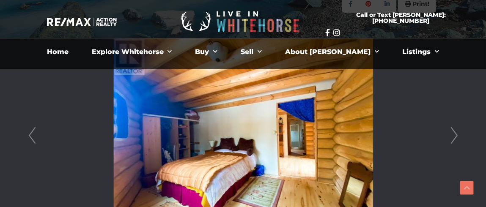
click at [455, 137] on link "Next" at bounding box center [454, 136] width 13 height 195
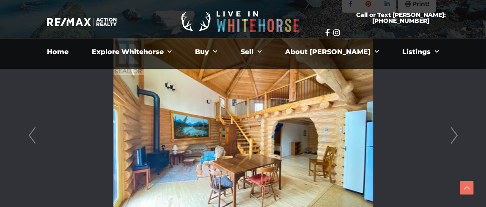
click at [455, 137] on link "Next" at bounding box center [454, 136] width 13 height 195
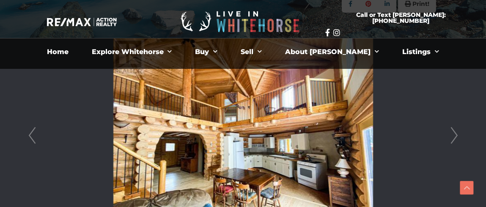
click at [455, 137] on link "Next" at bounding box center [454, 136] width 13 height 195
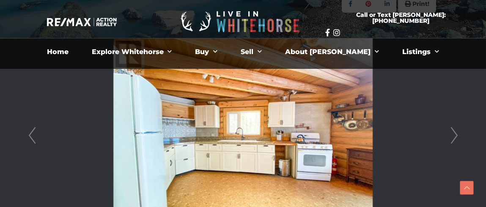
click at [455, 137] on link "Next" at bounding box center [454, 136] width 13 height 195
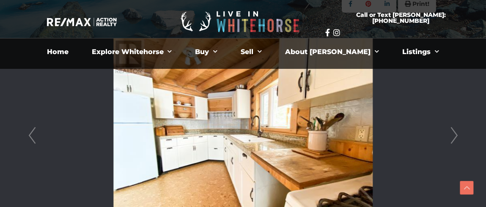
click at [455, 137] on link "Next" at bounding box center [454, 136] width 13 height 195
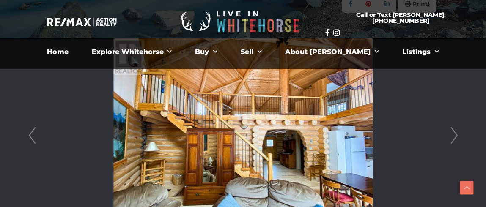
click at [455, 137] on link "Next" at bounding box center [454, 136] width 13 height 195
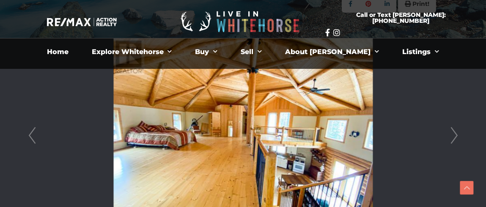
click at [455, 137] on link "Next" at bounding box center [454, 136] width 13 height 195
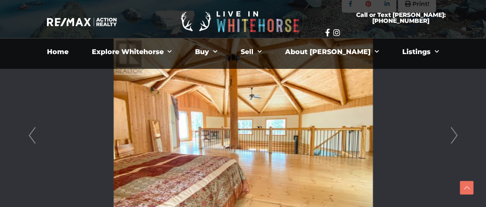
click at [454, 135] on link "Next" at bounding box center [454, 136] width 13 height 195
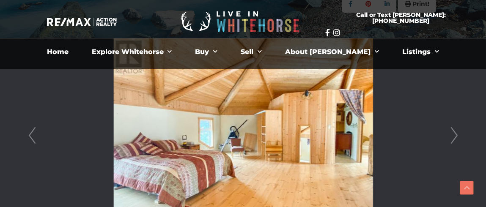
click at [453, 135] on link "Next" at bounding box center [454, 136] width 13 height 195
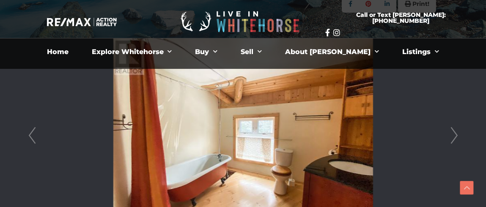
click at [452, 134] on link "Next" at bounding box center [454, 136] width 13 height 195
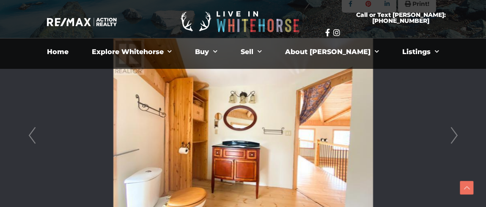
click at [452, 134] on link "Next" at bounding box center [454, 136] width 13 height 195
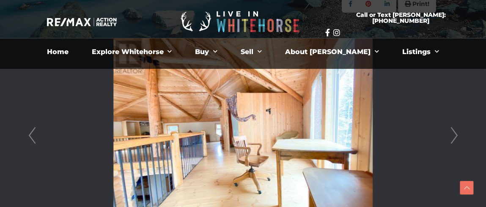
click at [451, 134] on link "Next" at bounding box center [454, 136] width 13 height 195
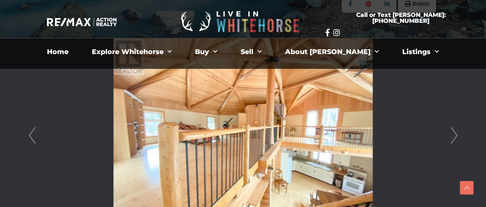
click at [450, 134] on link "Next" at bounding box center [454, 136] width 13 height 195
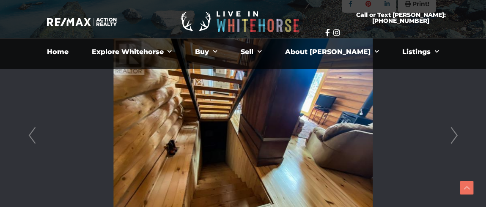
click at [454, 131] on link "Next" at bounding box center [454, 136] width 13 height 195
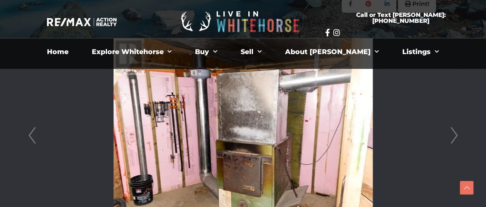
click at [454, 135] on link "Next" at bounding box center [454, 136] width 13 height 195
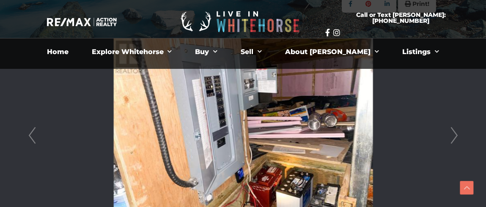
click at [454, 136] on link "Next" at bounding box center [454, 136] width 13 height 195
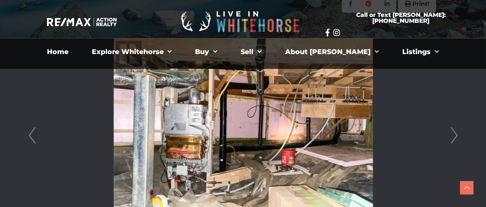
click at [454, 136] on link "Next" at bounding box center [454, 136] width 13 height 195
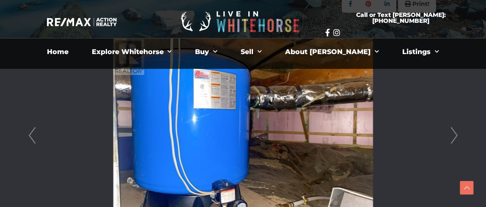
click at [454, 136] on link "Next" at bounding box center [454, 136] width 13 height 195
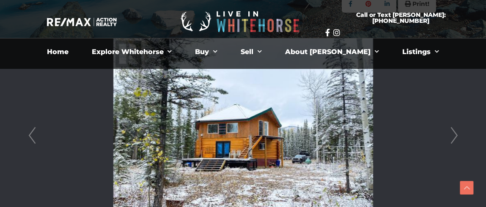
click at [454, 136] on link "Next" at bounding box center [454, 136] width 13 height 195
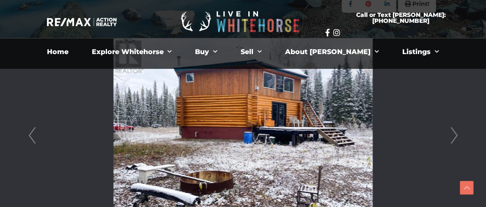
click at [454, 136] on link "Next" at bounding box center [454, 136] width 13 height 195
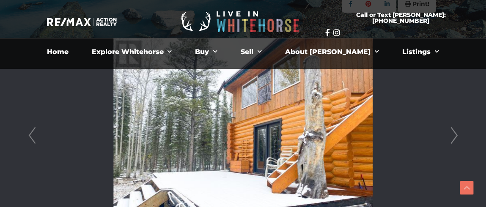
click at [454, 136] on link "Next" at bounding box center [454, 136] width 13 height 195
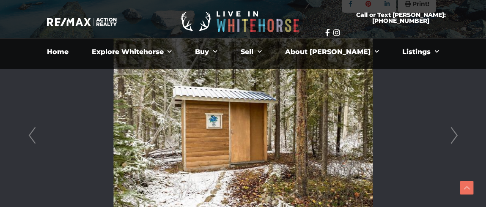
click at [454, 136] on link "Next" at bounding box center [454, 136] width 13 height 195
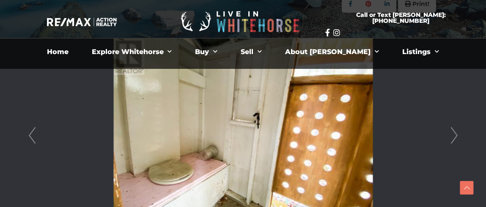
click at [454, 136] on link "Next" at bounding box center [454, 136] width 13 height 195
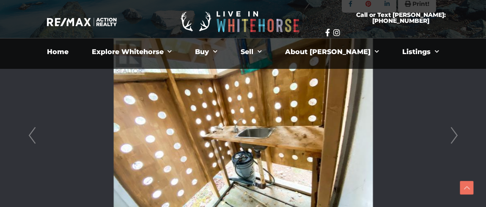
click at [454, 136] on link "Next" at bounding box center [454, 136] width 13 height 195
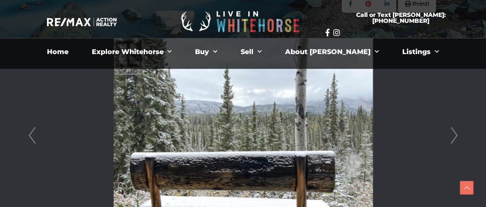
click at [454, 136] on link "Next" at bounding box center [454, 136] width 13 height 195
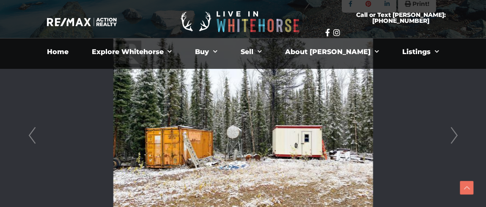
click at [454, 136] on link "Next" at bounding box center [454, 136] width 13 height 195
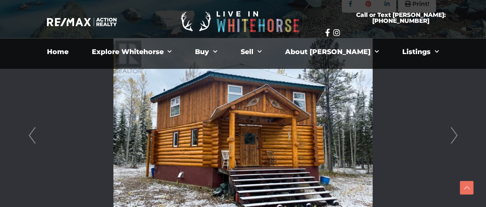
click at [454, 136] on link "Next" at bounding box center [454, 136] width 13 height 195
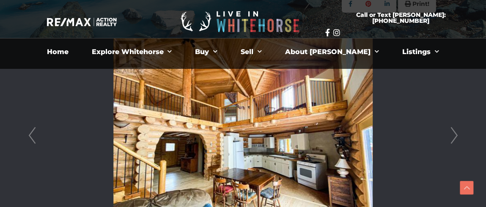
click at [454, 135] on link "Next" at bounding box center [454, 136] width 13 height 195
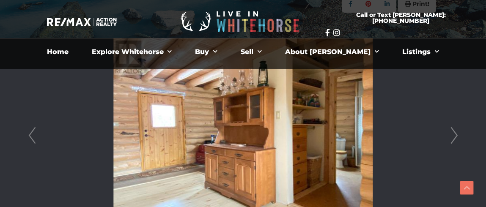
click at [454, 135] on link "Next" at bounding box center [454, 136] width 13 height 195
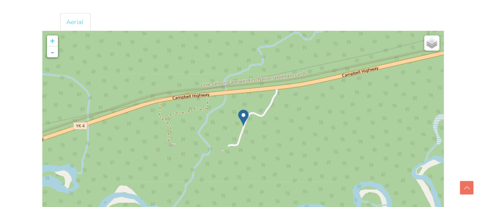
scroll to position [1178, 0]
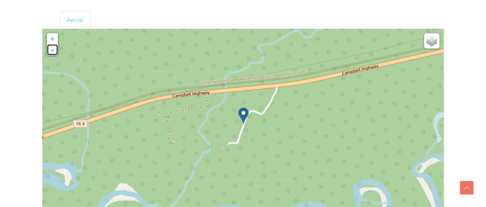
click at [55, 51] on link "-" at bounding box center [52, 49] width 11 height 11
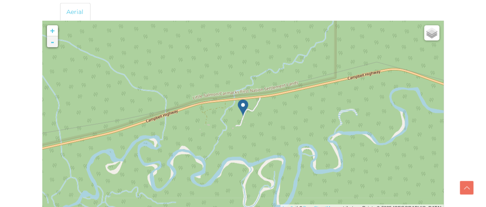
drag, startPoint x: 54, startPoint y: 46, endPoint x: 54, endPoint y: 41, distance: 4.7
click at [54, 41] on div "+ - Open Street Map Leaflet | © OpenStreetMap contributors, Points © 2025 LINZ" at bounding box center [243, 116] width 401 height 190
click at [54, 40] on link "-" at bounding box center [52, 41] width 11 height 11
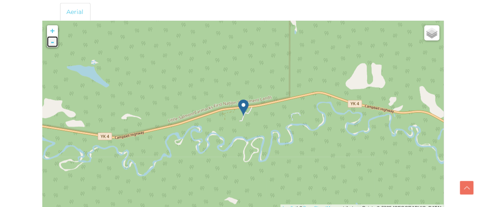
click at [53, 40] on link "-" at bounding box center [52, 41] width 11 height 11
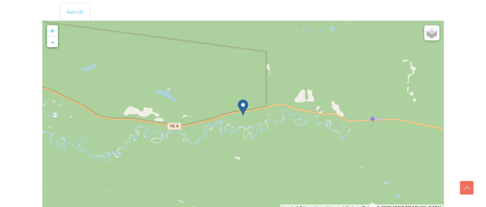
click at [53, 43] on img at bounding box center [38, 28] width 108 height 108
click at [46, 42] on img at bounding box center [38, 28] width 108 height 108
click at [50, 41] on link "-" at bounding box center [52, 41] width 11 height 11
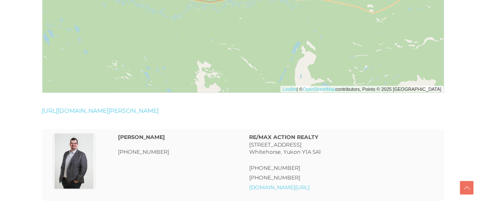
scroll to position [1313, 0]
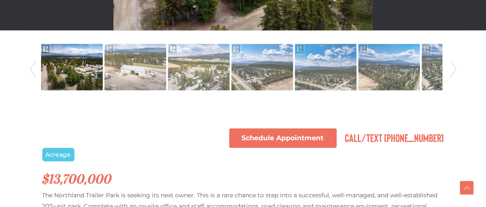
scroll to position [423, 0]
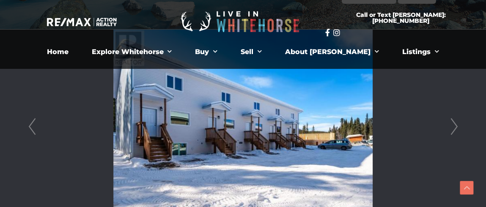
scroll to position [211, 0]
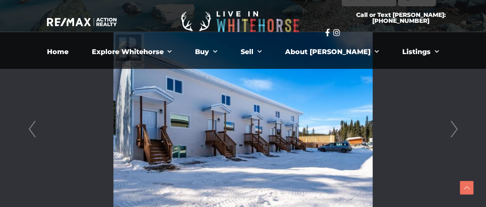
click at [452, 128] on link "Next" at bounding box center [454, 129] width 13 height 195
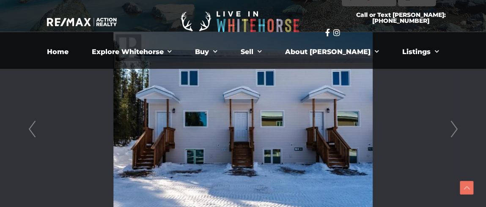
click at [451, 128] on link "Next" at bounding box center [454, 129] width 13 height 195
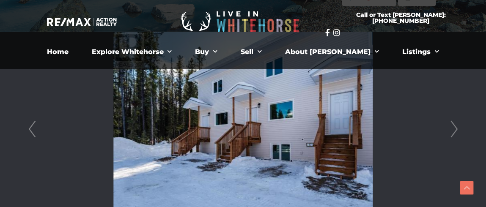
click at [450, 127] on link "Next" at bounding box center [454, 129] width 13 height 195
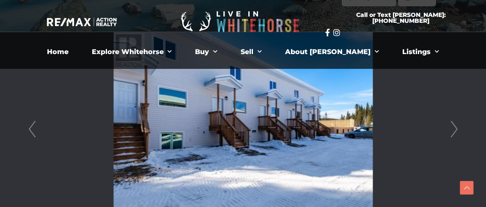
click at [450, 128] on link "Next" at bounding box center [454, 129] width 13 height 195
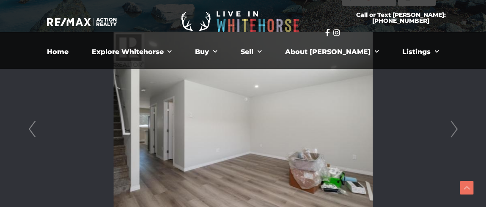
click at [455, 130] on link "Next" at bounding box center [454, 129] width 13 height 195
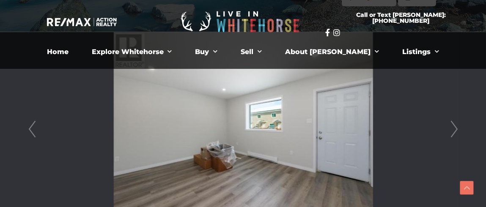
click at [455, 130] on link "Next" at bounding box center [454, 129] width 13 height 195
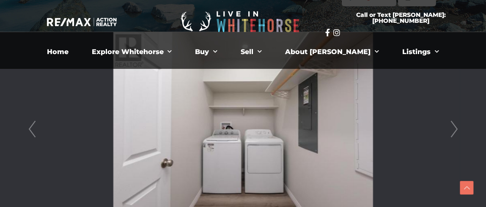
click at [455, 130] on link "Next" at bounding box center [454, 129] width 13 height 195
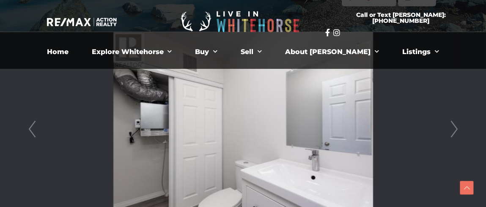
click at [454, 129] on link "Next" at bounding box center [454, 129] width 13 height 195
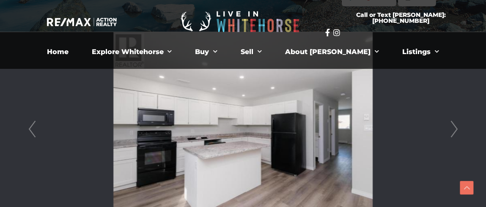
click at [454, 128] on link "Next" at bounding box center [454, 129] width 13 height 195
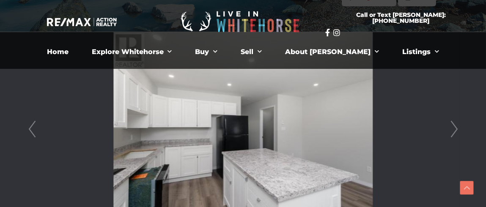
click at [453, 128] on link "Next" at bounding box center [454, 129] width 13 height 195
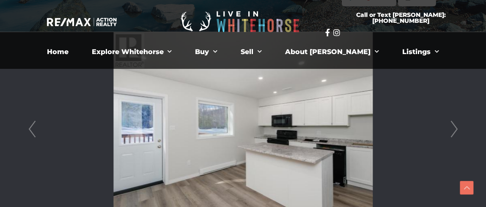
click at [453, 128] on link "Next" at bounding box center [454, 129] width 13 height 195
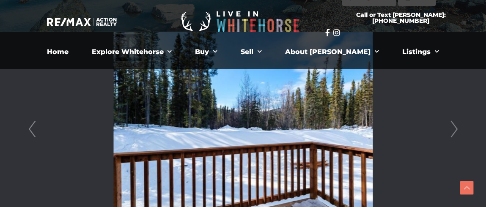
click at [453, 126] on link "Next" at bounding box center [454, 129] width 13 height 195
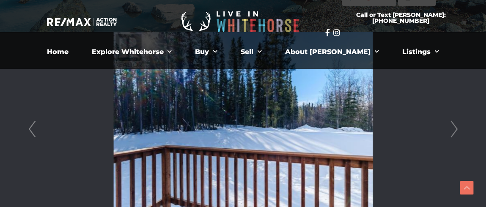
click at [457, 123] on link "Next" at bounding box center [454, 129] width 13 height 195
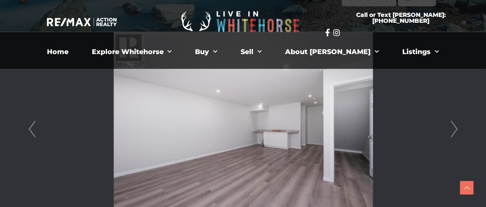
click at [456, 130] on link "Next" at bounding box center [454, 129] width 13 height 195
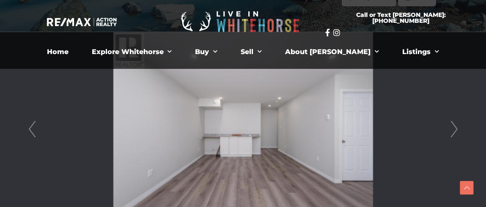
click at [456, 130] on link "Next" at bounding box center [454, 129] width 13 height 195
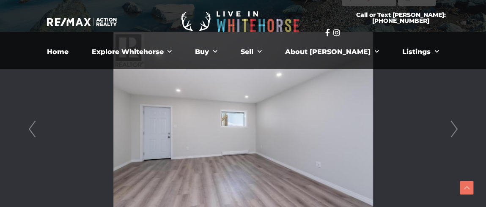
click at [456, 131] on link "Next" at bounding box center [454, 129] width 13 height 195
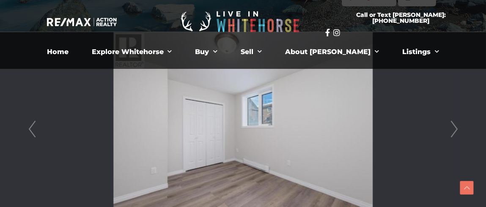
click at [456, 131] on link "Next" at bounding box center [454, 129] width 13 height 195
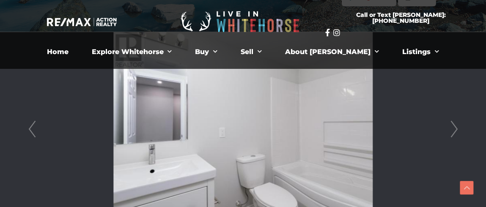
click at [456, 131] on link "Next" at bounding box center [454, 129] width 13 height 195
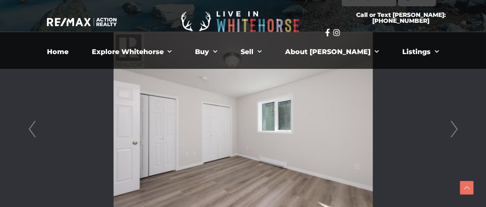
click at [456, 132] on link "Next" at bounding box center [454, 129] width 13 height 195
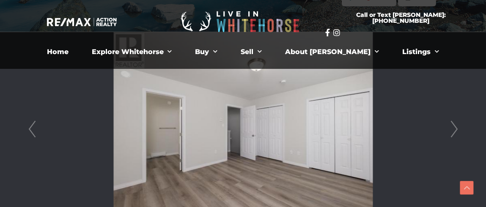
click at [455, 131] on link "Next" at bounding box center [454, 129] width 13 height 195
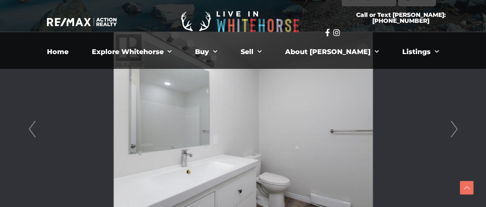
click at [455, 131] on link "Next" at bounding box center [454, 129] width 13 height 195
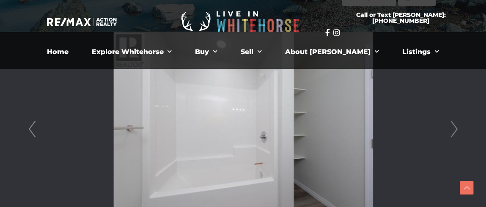
click at [455, 130] on link "Next" at bounding box center [454, 129] width 13 height 195
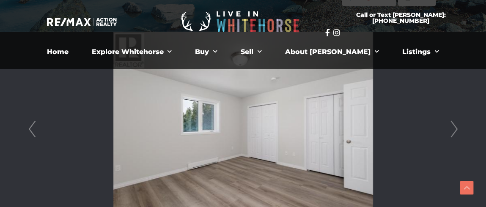
click at [455, 130] on link "Next" at bounding box center [454, 129] width 13 height 195
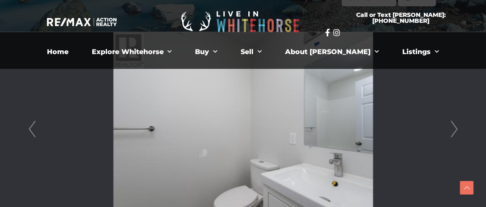
click at [453, 130] on link "Next" at bounding box center [454, 129] width 13 height 195
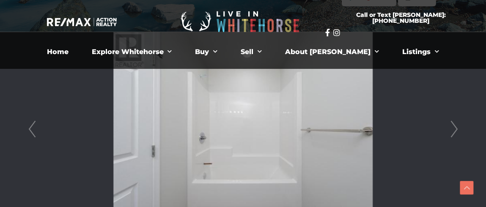
click at [453, 130] on link "Next" at bounding box center [454, 129] width 13 height 195
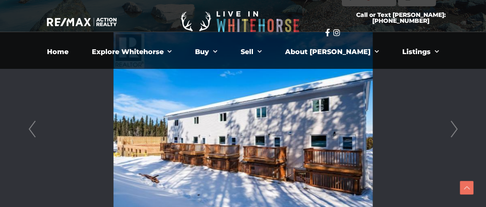
click at [453, 128] on link "Next" at bounding box center [454, 129] width 13 height 195
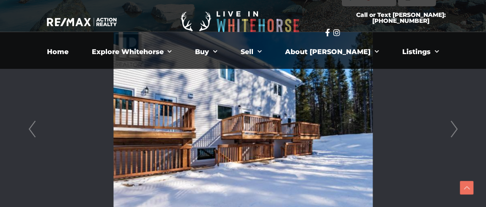
click at [453, 129] on link "Next" at bounding box center [454, 129] width 13 height 195
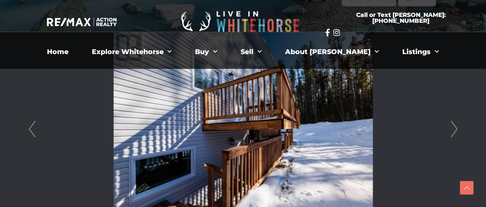
click at [452, 126] on link "Next" at bounding box center [454, 129] width 13 height 195
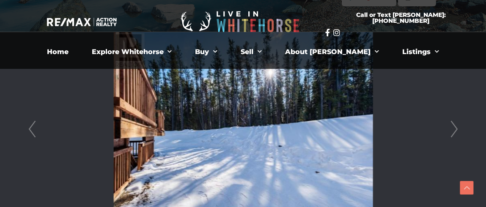
click at [452, 126] on link "Next" at bounding box center [454, 129] width 13 height 195
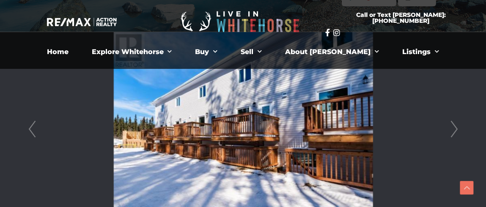
click at [452, 127] on link "Next" at bounding box center [454, 129] width 13 height 195
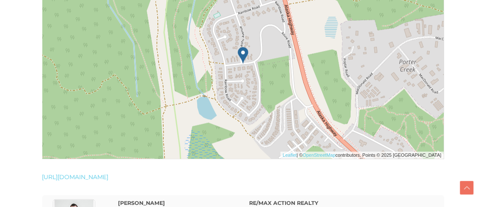
scroll to position [1608, 0]
